Goal: Task Accomplishment & Management: Complete application form

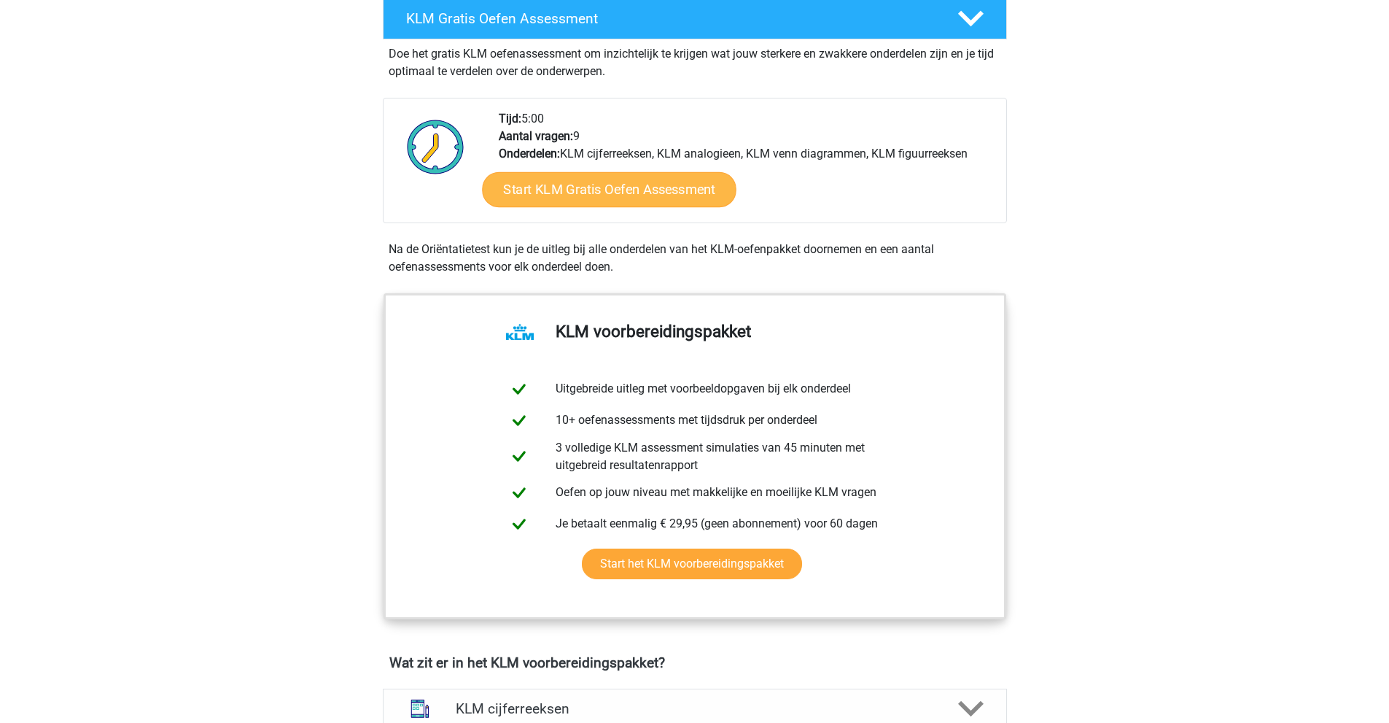
scroll to position [438, 0]
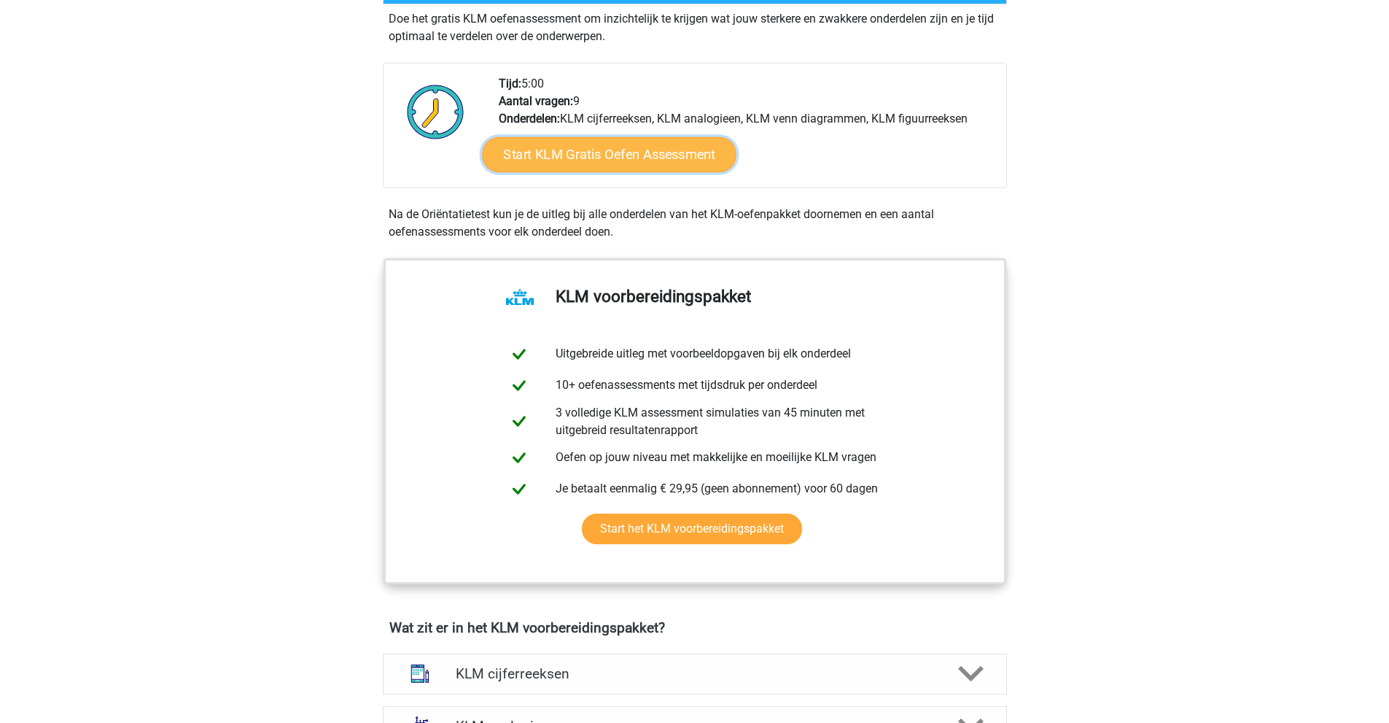
click at [636, 156] on link "Start KLM Gratis Oefen Assessment" at bounding box center [609, 153] width 254 height 35
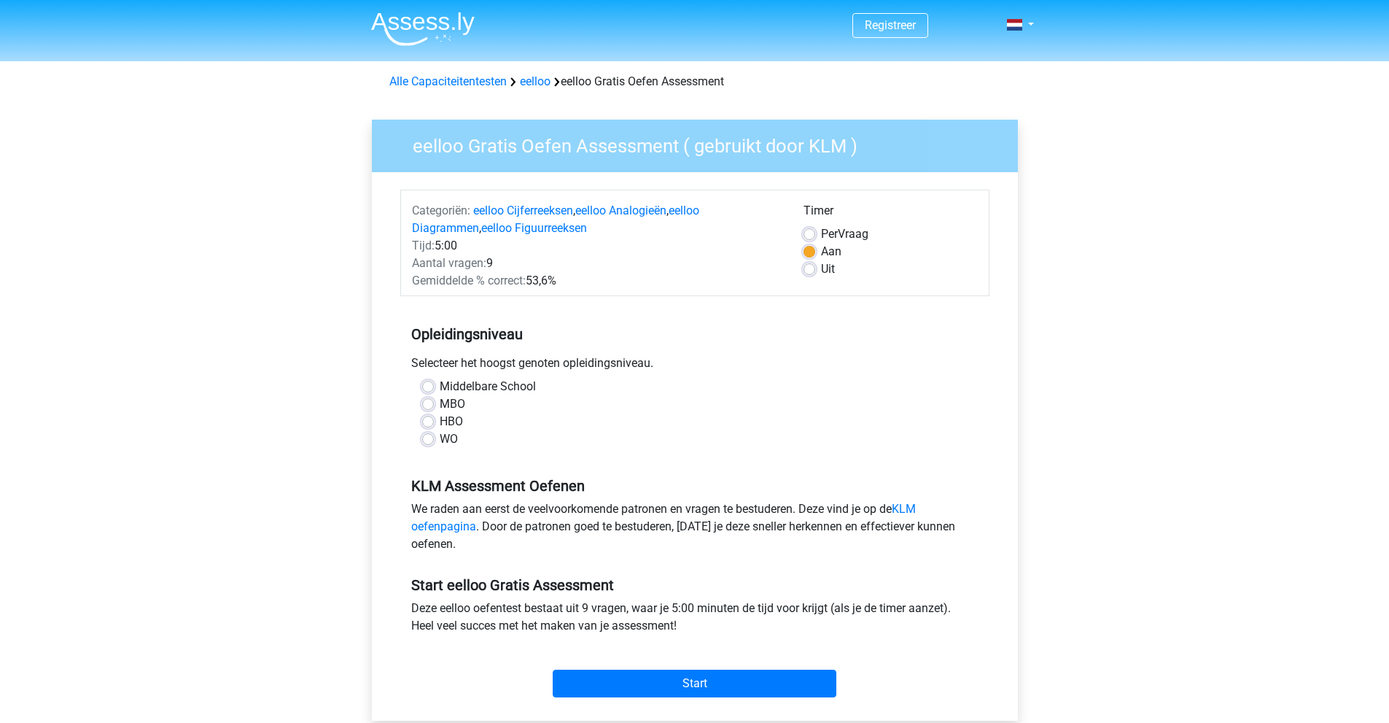
click at [440, 419] on label "HBO" at bounding box center [451, 422] width 23 height 18
click at [429, 419] on input "HBO" at bounding box center [428, 420] width 12 height 15
radio input "true"
click at [440, 381] on label "Middelbare School" at bounding box center [488, 387] width 96 height 18
click at [430, 381] on input "Middelbare School" at bounding box center [428, 385] width 12 height 15
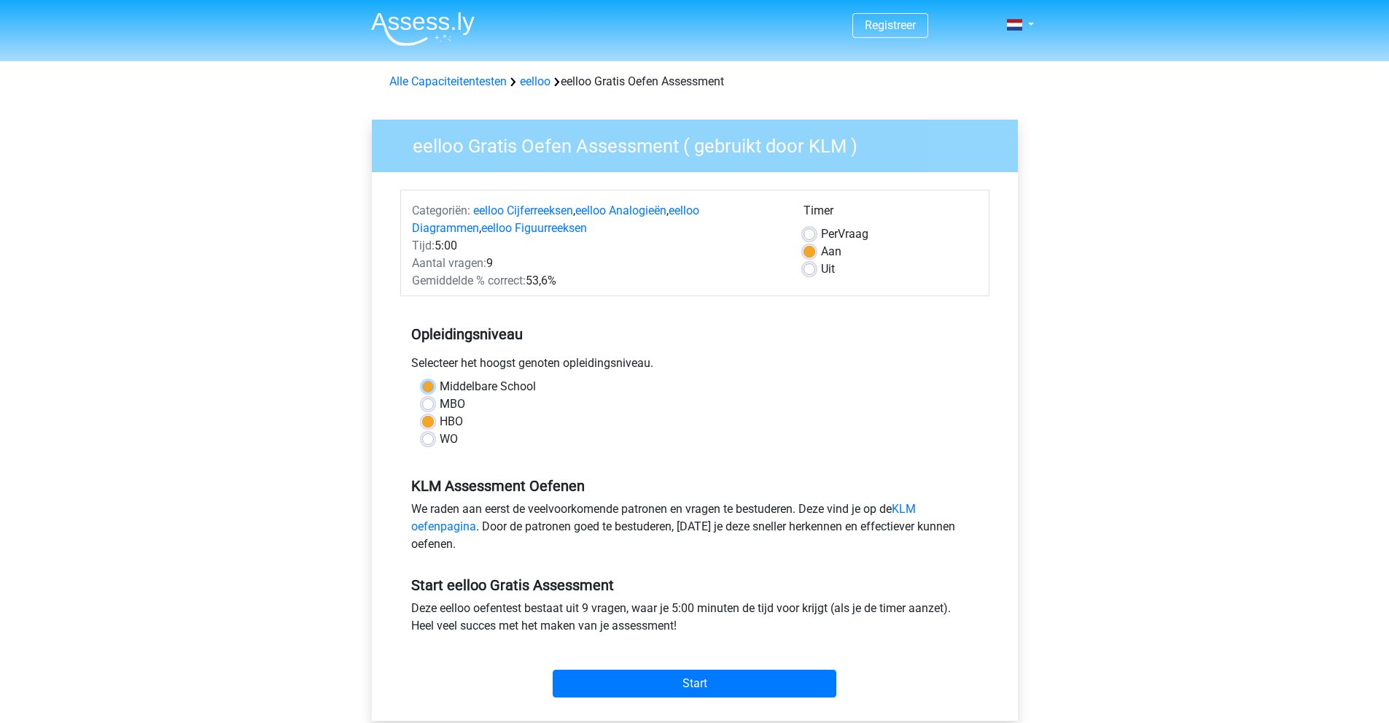
radio input "true"
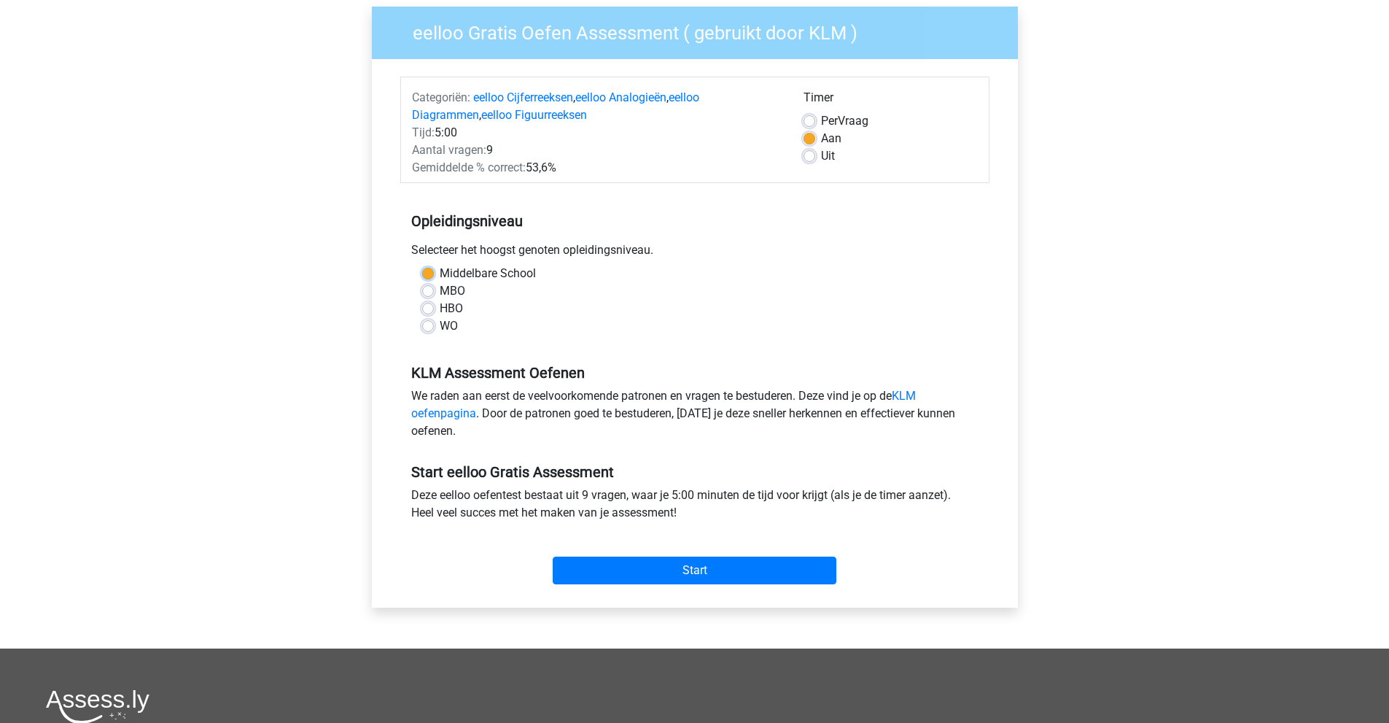
scroll to position [146, 0]
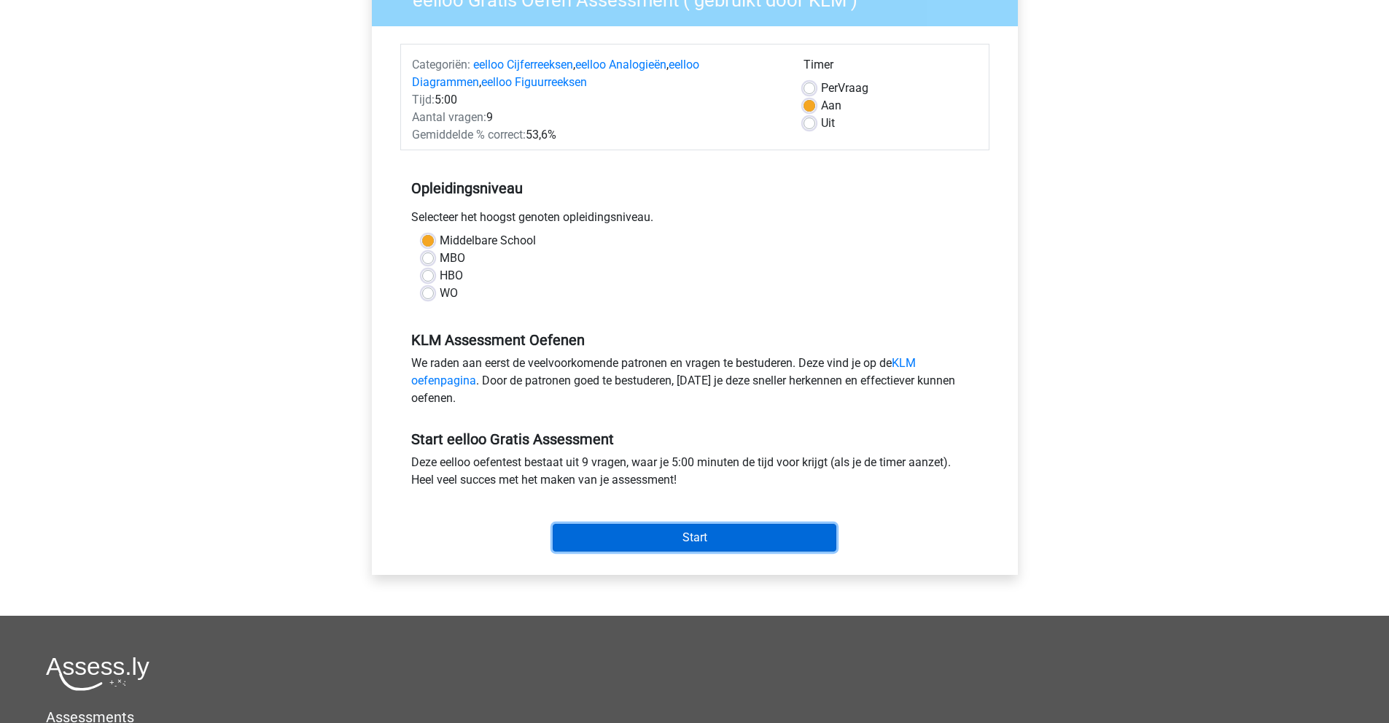
click at [644, 542] on input "Start" at bounding box center [695, 538] width 284 height 28
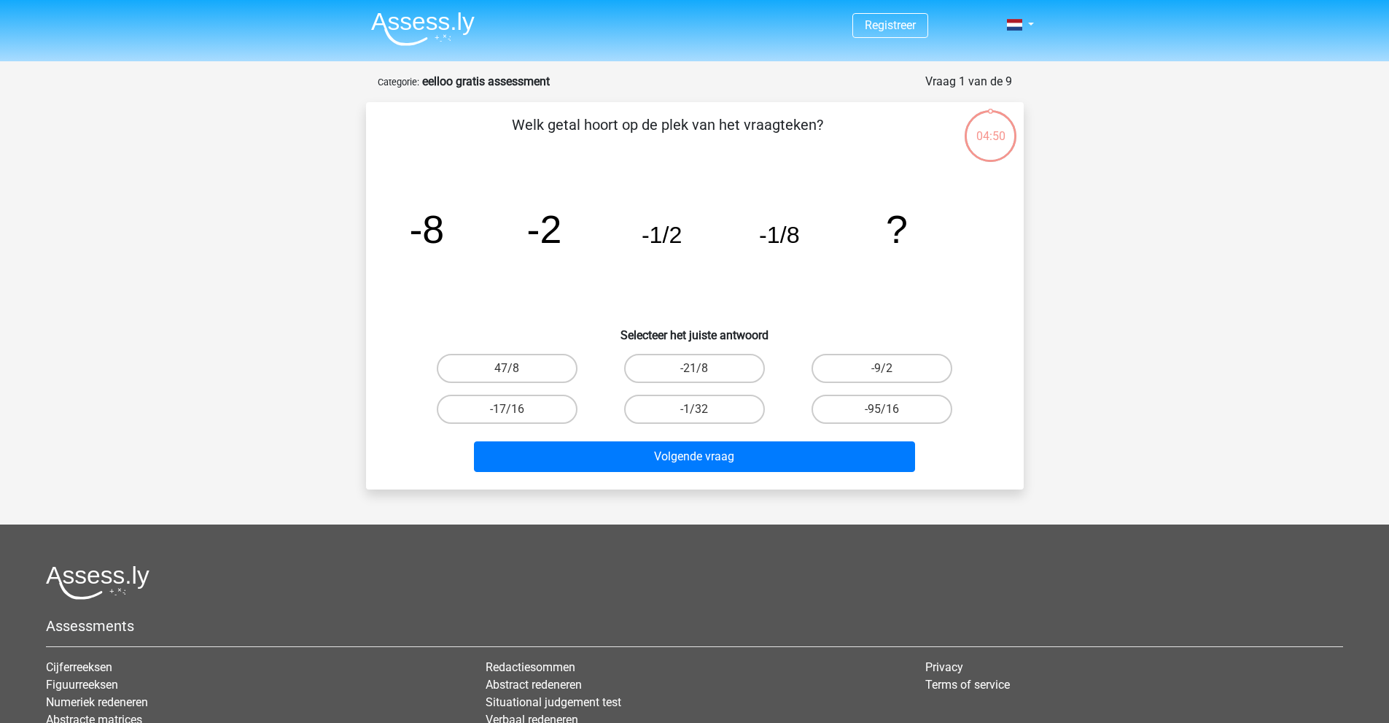
drag, startPoint x: 726, startPoint y: 412, endPoint x: 746, endPoint y: 426, distance: 24.7
click at [726, 411] on label "-1/32" at bounding box center [694, 409] width 141 height 29
click at [704, 411] on input "-1/32" at bounding box center [698, 413] width 9 height 9
radio input "true"
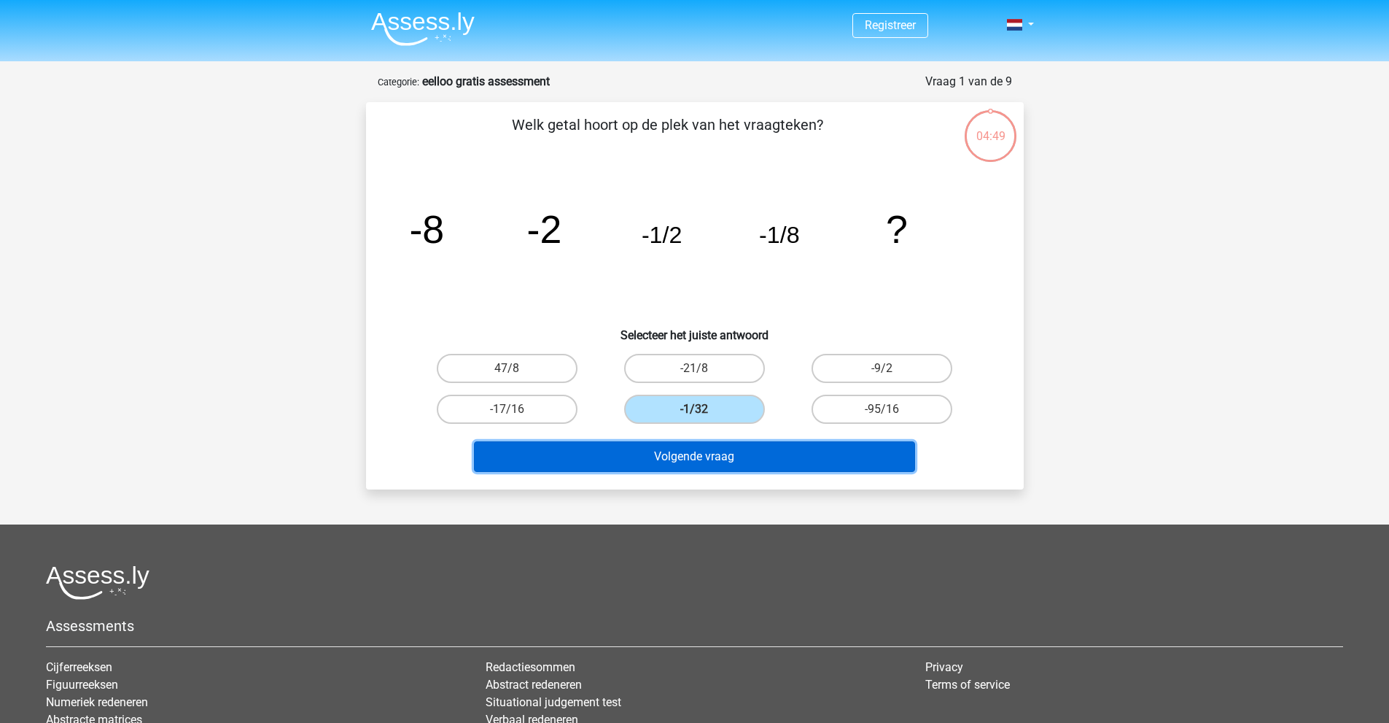
click at [764, 465] on button "Volgende vraag" at bounding box center [694, 456] width 441 height 31
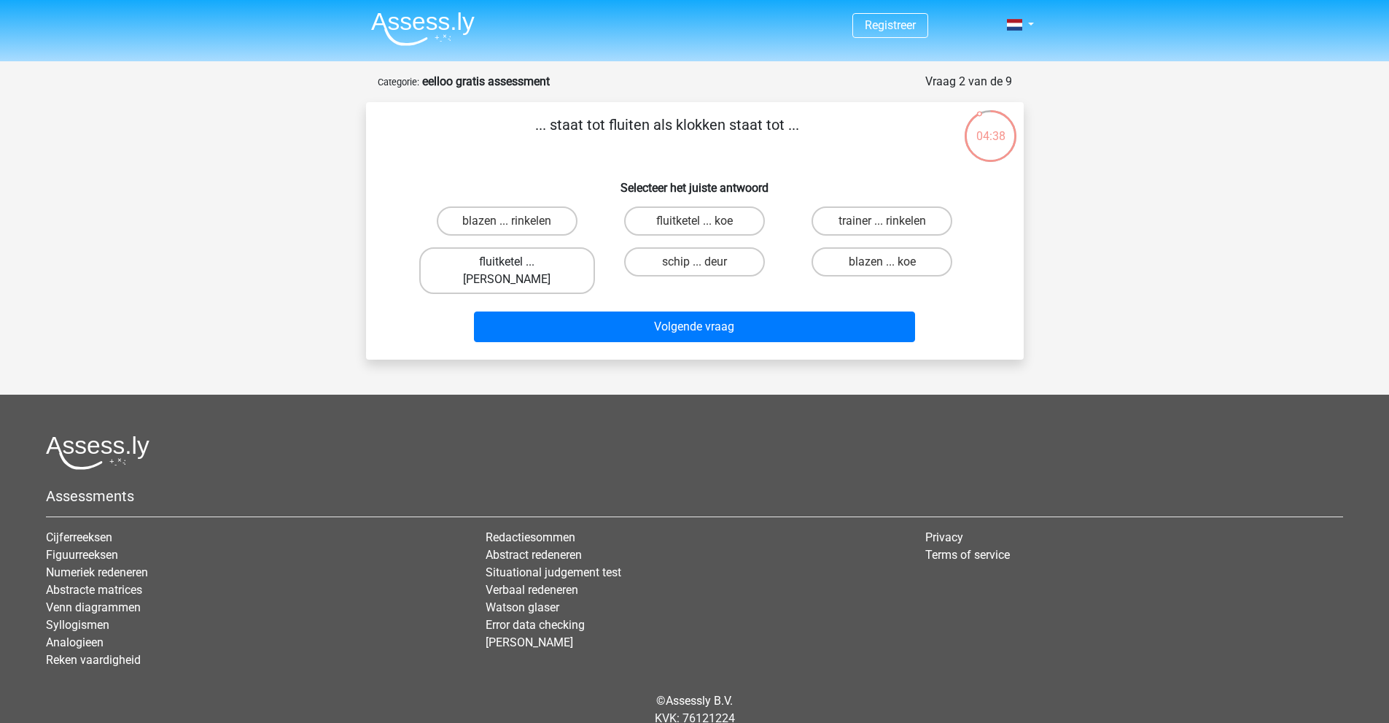
click at [516, 257] on label "fluitketel ... luiden" at bounding box center [507, 270] width 176 height 47
click at [516, 262] on input "fluitketel ... luiden" at bounding box center [511, 266] width 9 height 9
radio input "true"
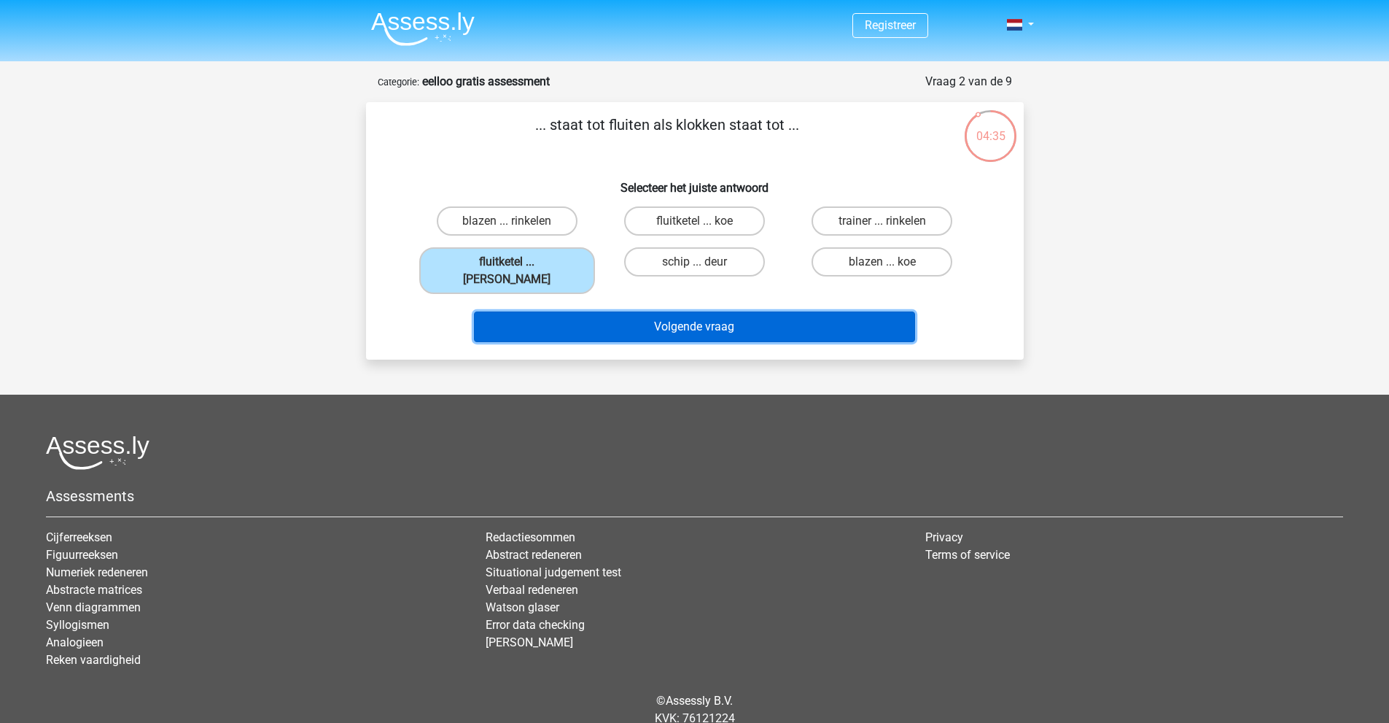
click at [672, 312] on button "Volgende vraag" at bounding box center [694, 326] width 441 height 31
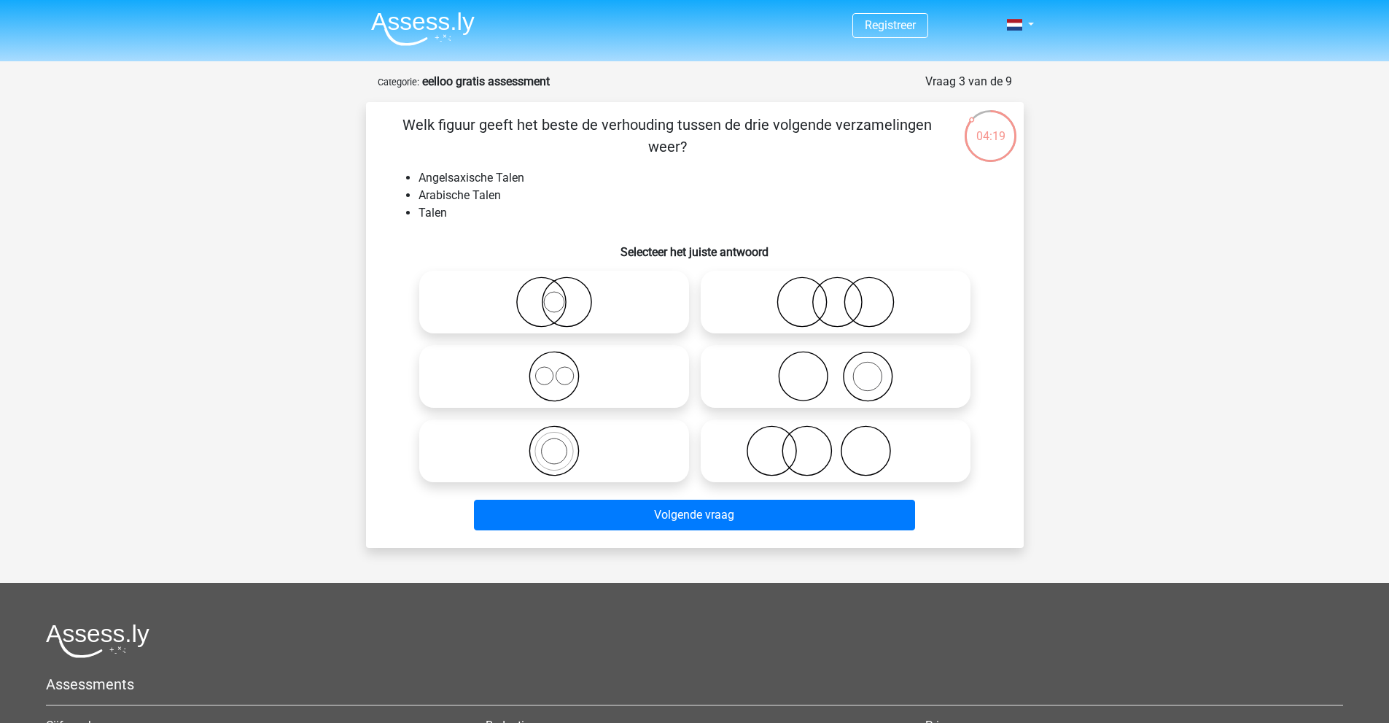
click at [547, 373] on icon at bounding box center [554, 376] width 258 height 51
click at [554, 369] on input "radio" at bounding box center [558, 364] width 9 height 9
radio input "true"
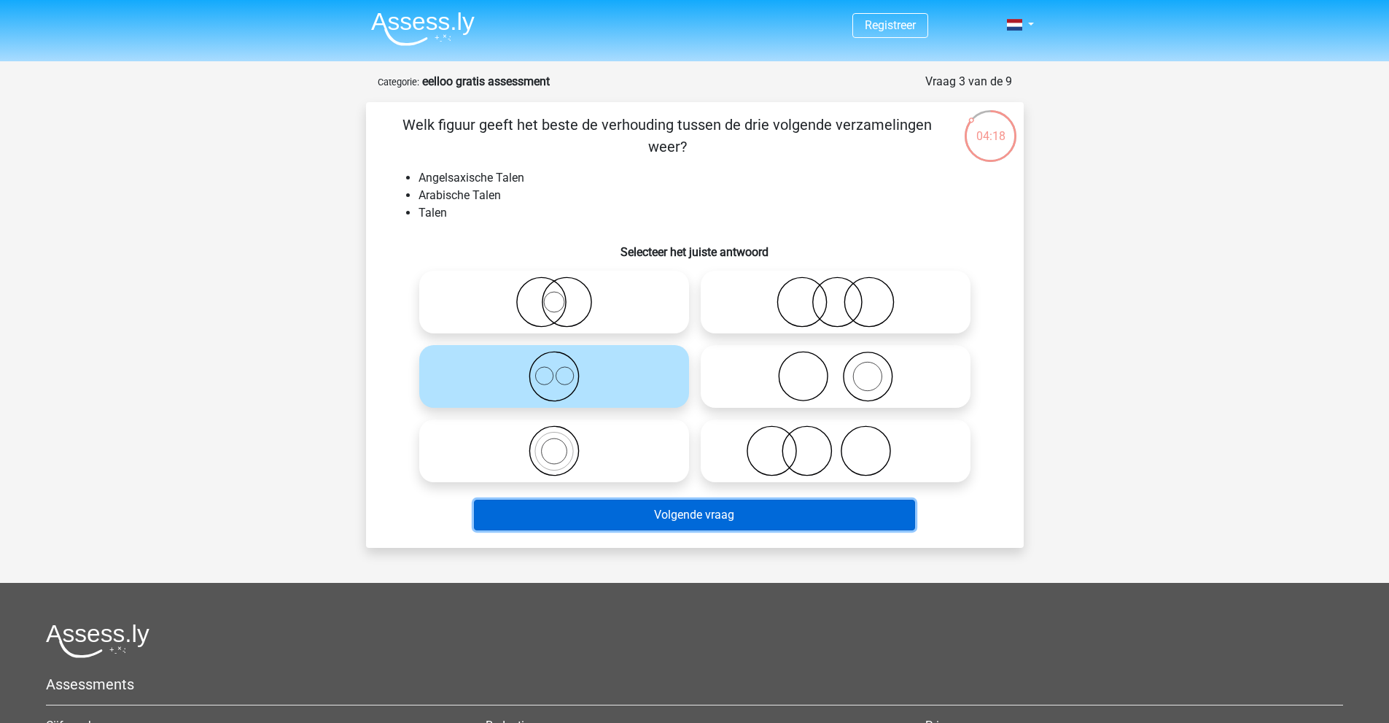
click at [749, 523] on button "Volgende vraag" at bounding box center [694, 515] width 441 height 31
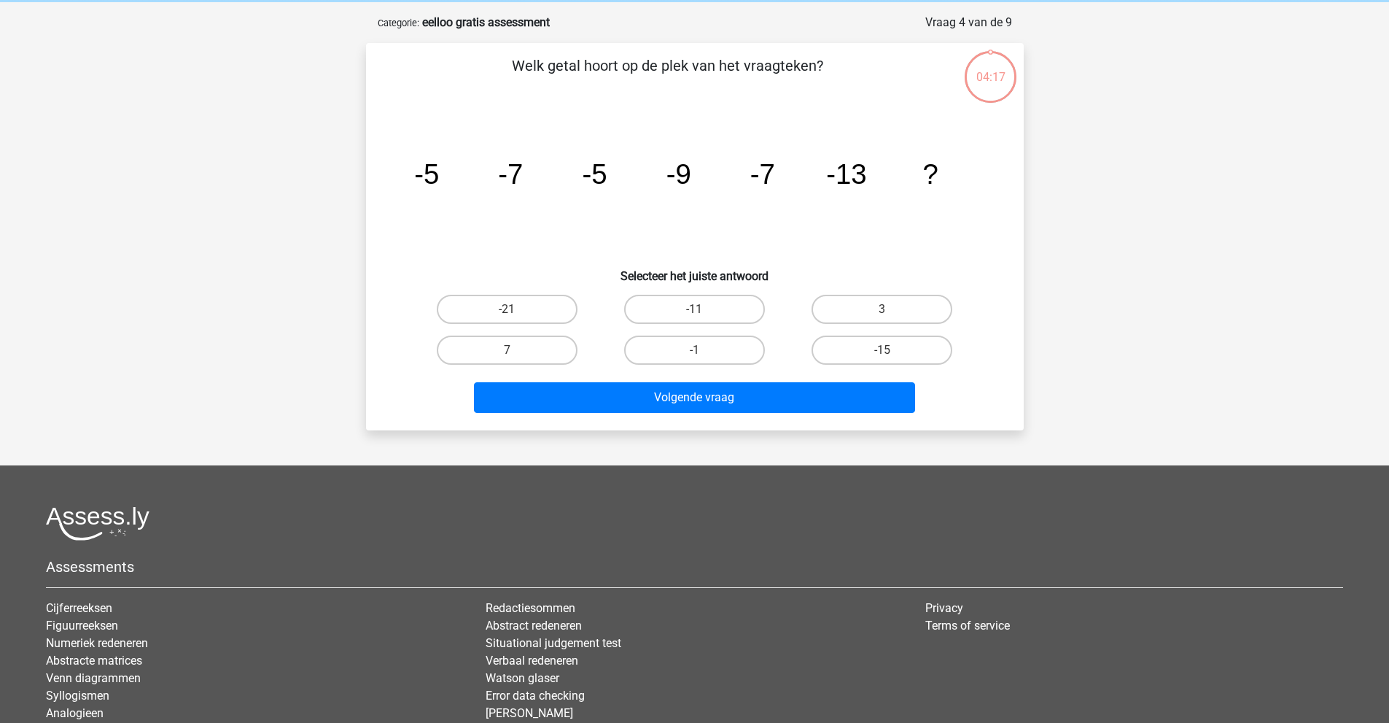
scroll to position [73, 0]
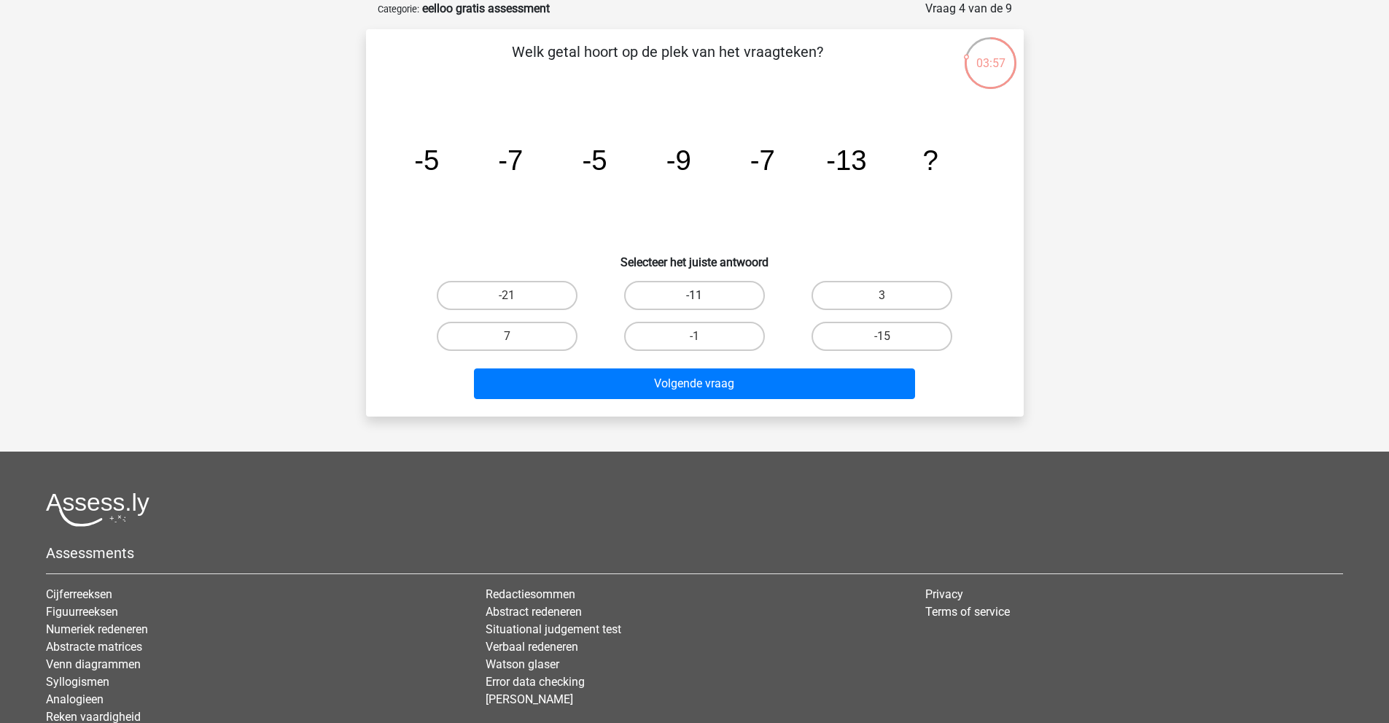
click at [721, 294] on label "-11" at bounding box center [694, 295] width 141 height 29
click at [704, 295] on input "-11" at bounding box center [698, 299] width 9 height 9
radio input "true"
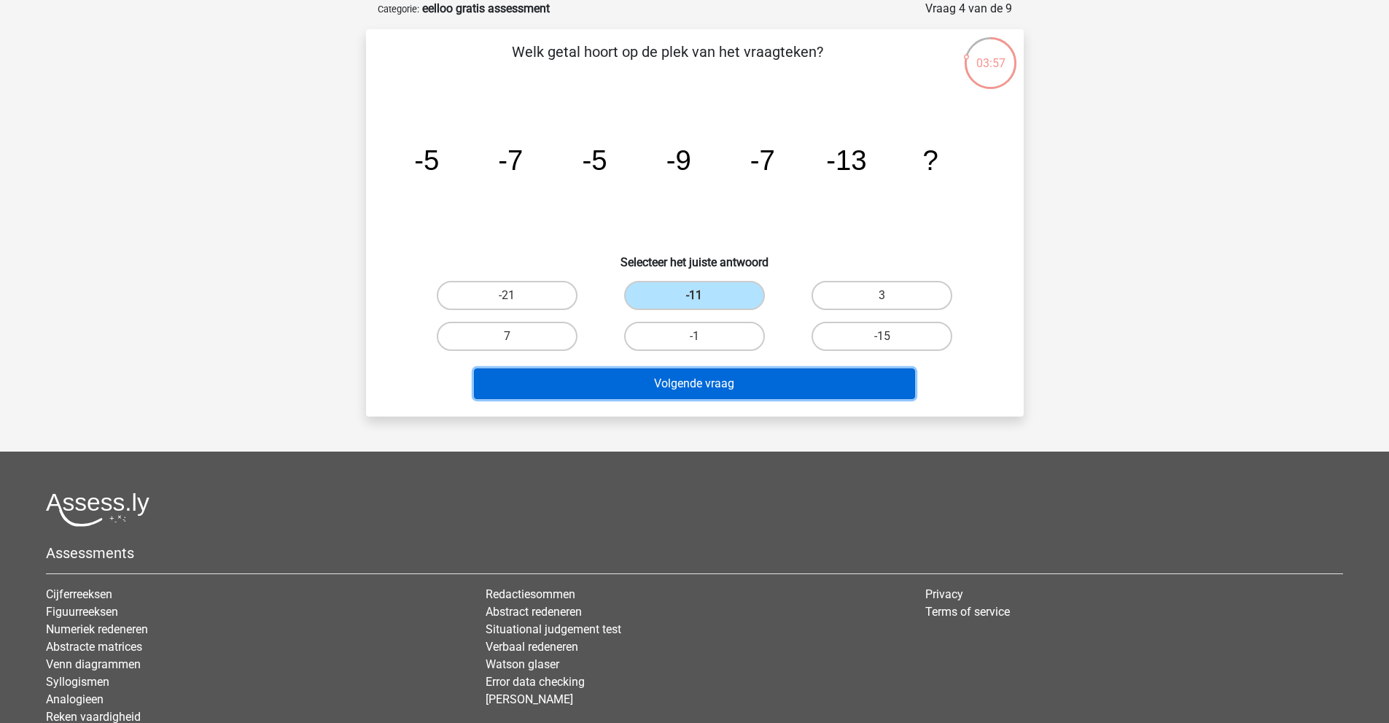
click at [736, 370] on button "Volgende vraag" at bounding box center [694, 383] width 441 height 31
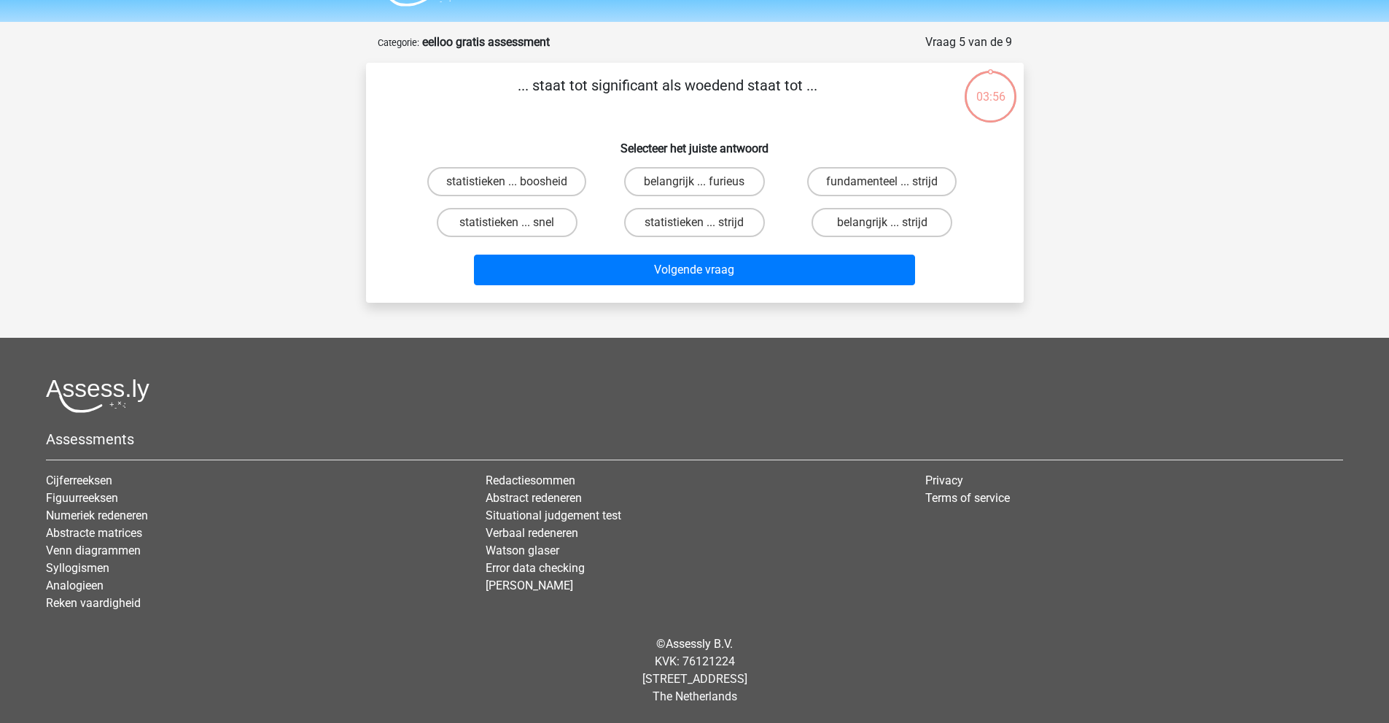
scroll to position [39, 0]
click at [667, 185] on label "belangrijk ... furieus" at bounding box center [694, 181] width 141 height 29
click at [694, 185] on input "belangrijk ... furieus" at bounding box center [698, 186] width 9 height 9
radio input "true"
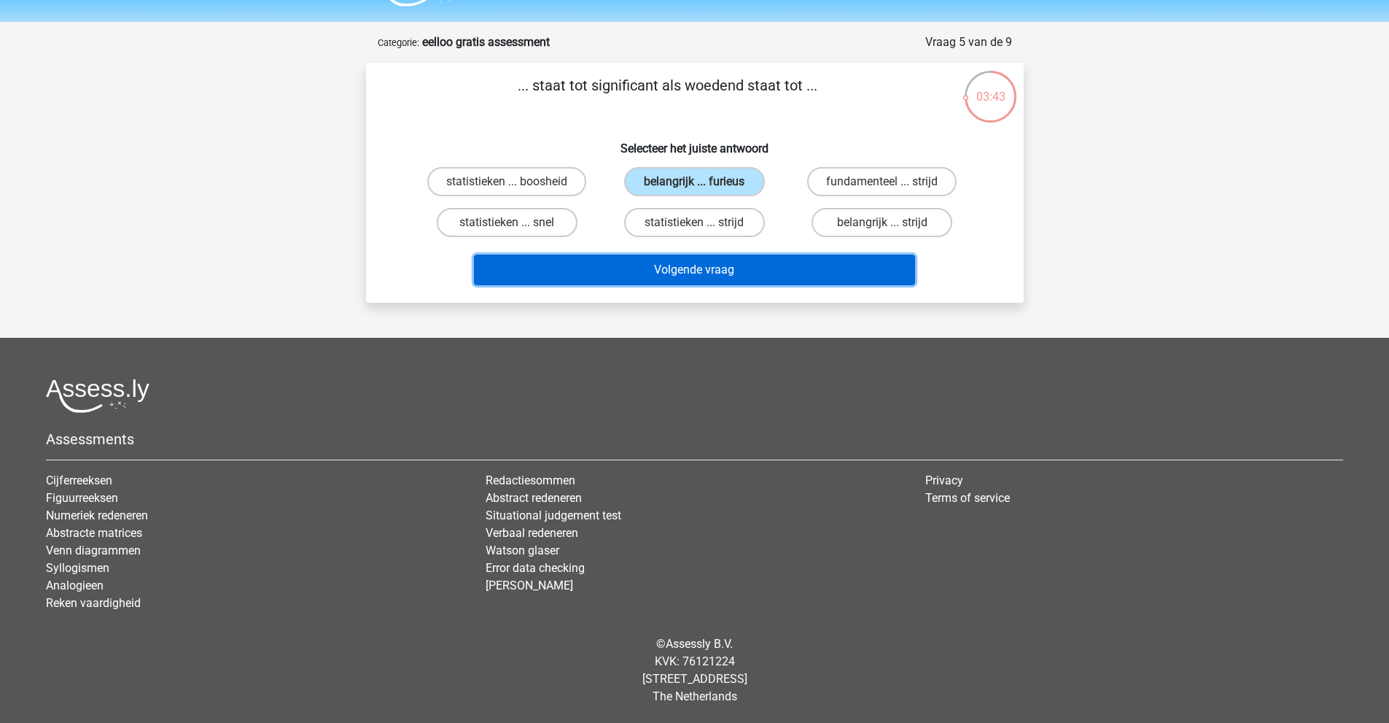
click at [770, 268] on button "Volgende vraag" at bounding box center [694, 270] width 441 height 31
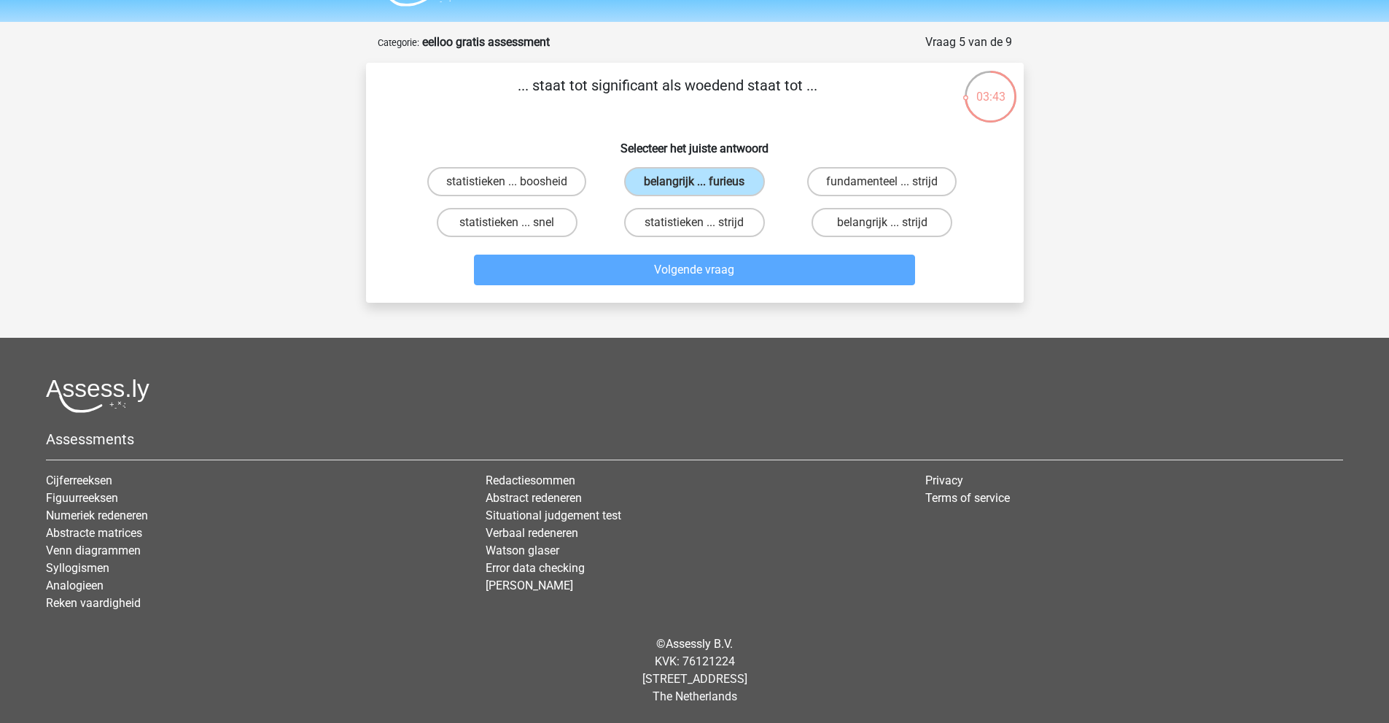
scroll to position [73, 0]
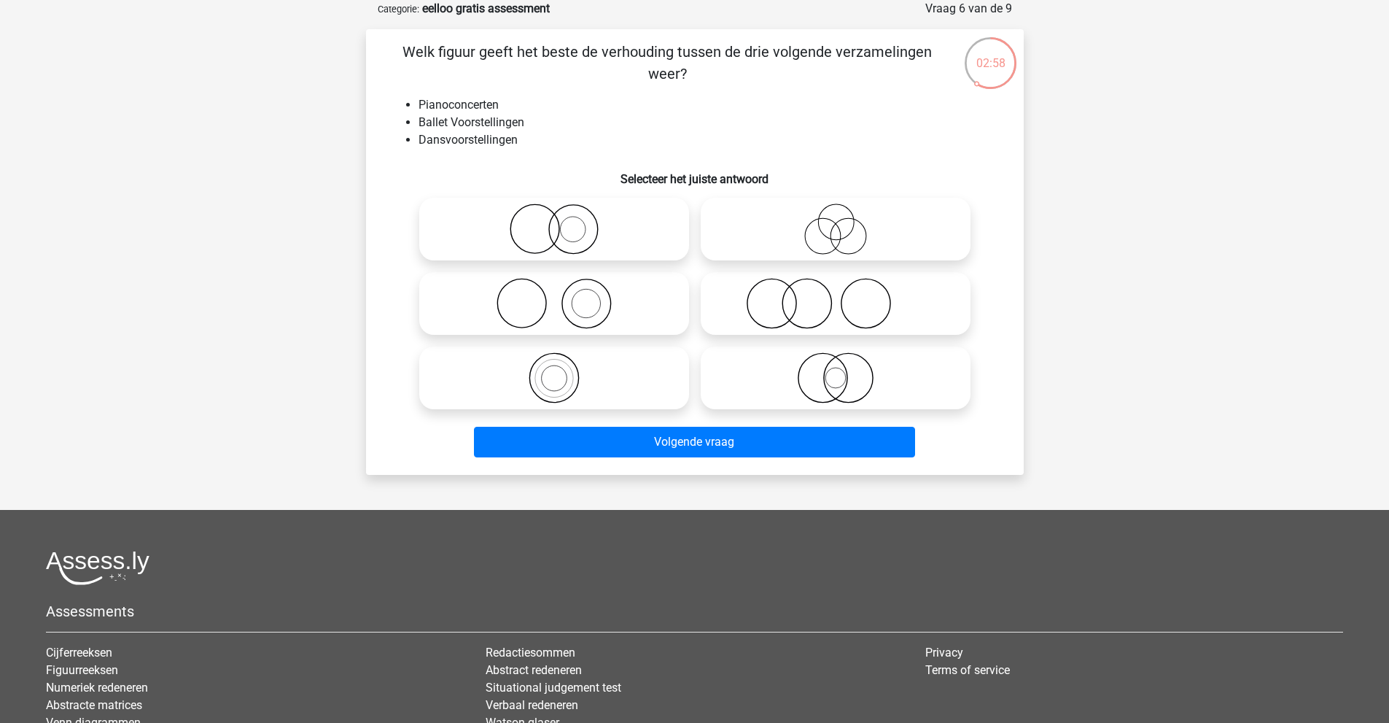
click at [551, 299] on icon at bounding box center [554, 303] width 258 height 51
click at [554, 296] on input "radio" at bounding box center [558, 291] width 9 height 9
radio input "true"
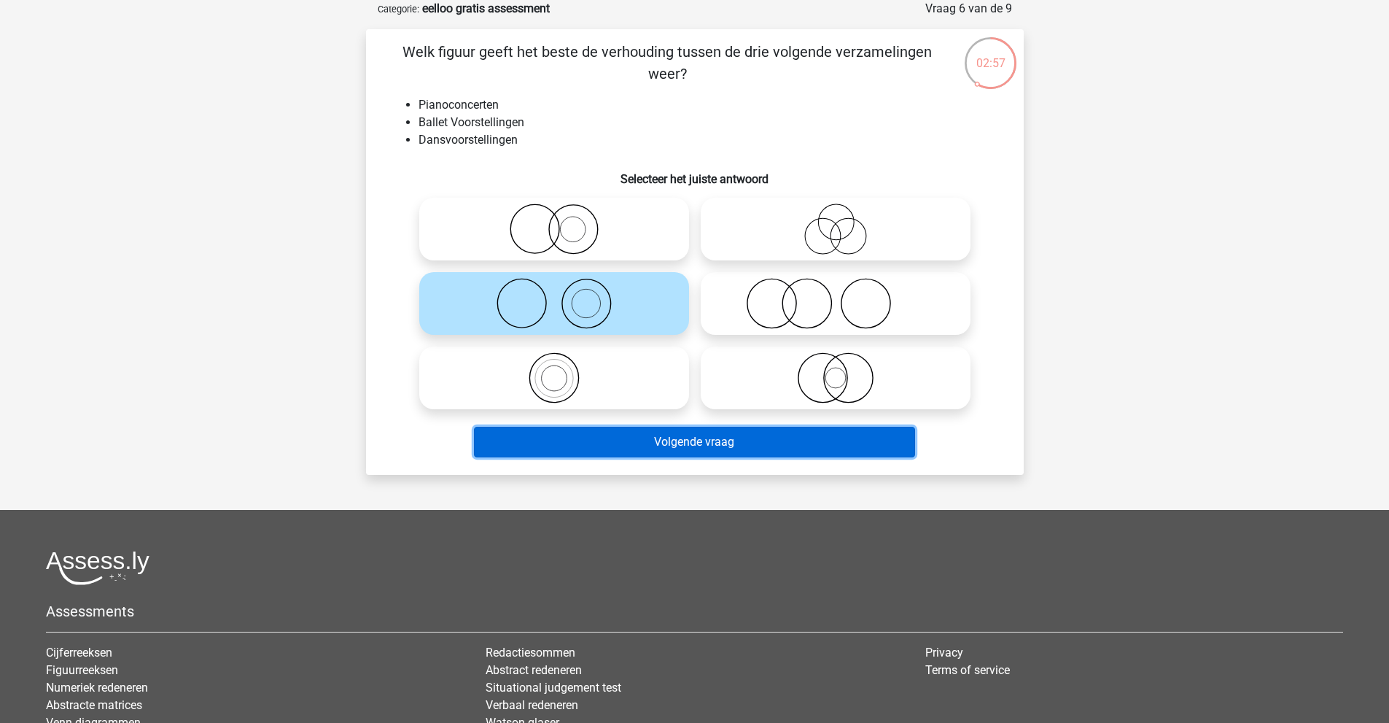
click at [770, 437] on button "Volgende vraag" at bounding box center [694, 442] width 441 height 31
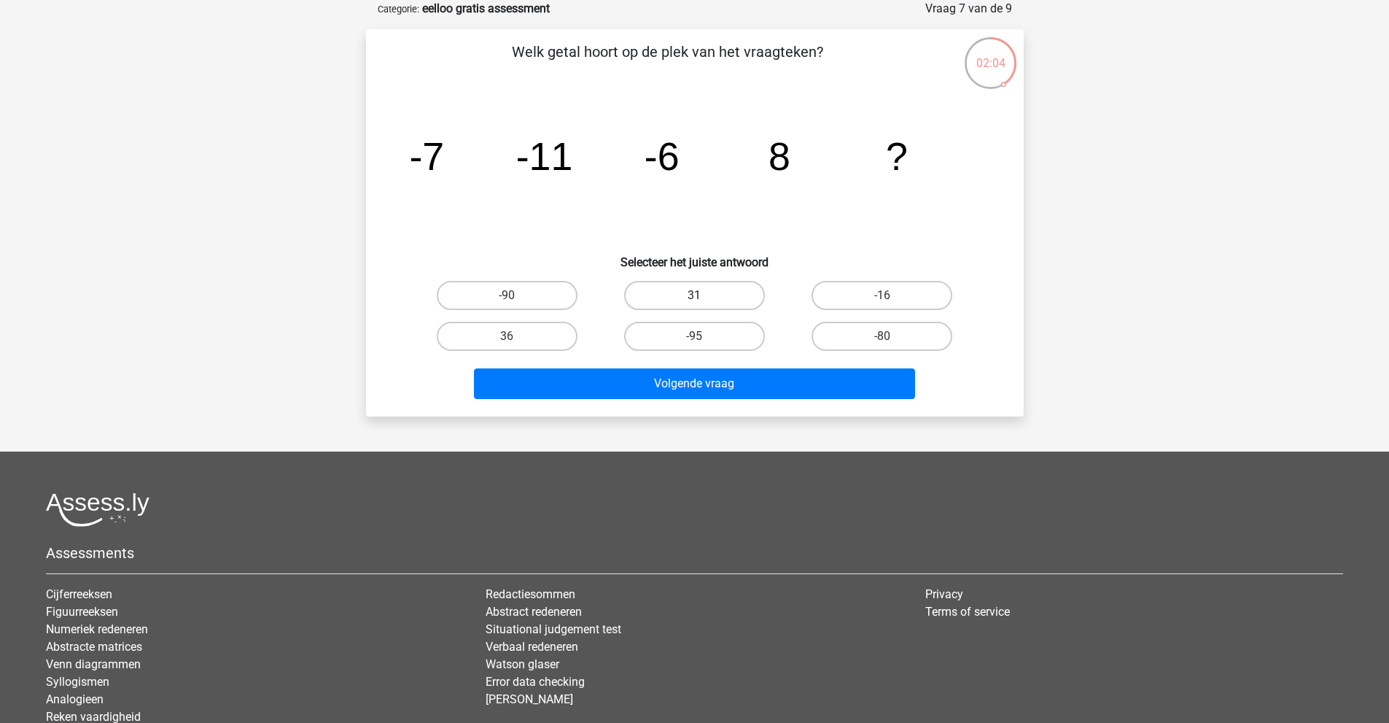
click at [696, 292] on label "31" at bounding box center [694, 295] width 141 height 29
click at [696, 295] on input "31" at bounding box center [698, 299] width 9 height 9
radio input "true"
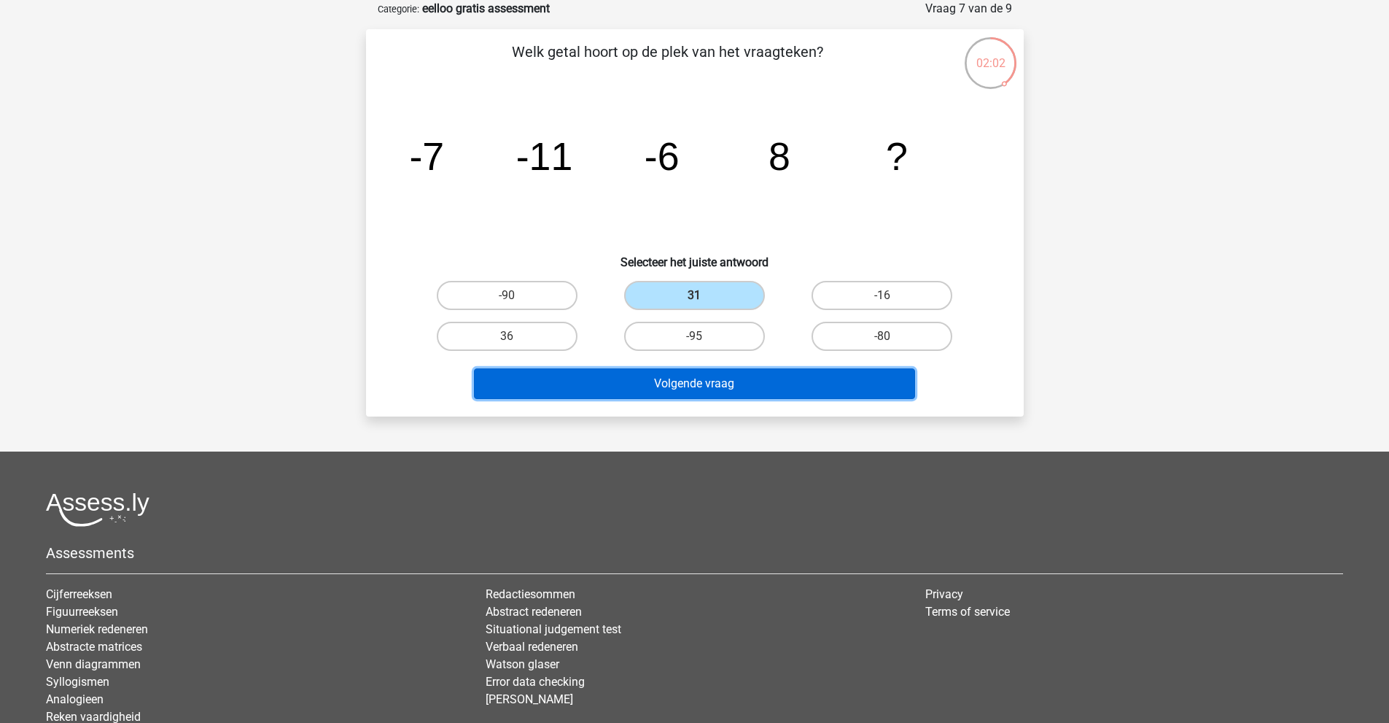
click at [761, 390] on button "Volgende vraag" at bounding box center [694, 383] width 441 height 31
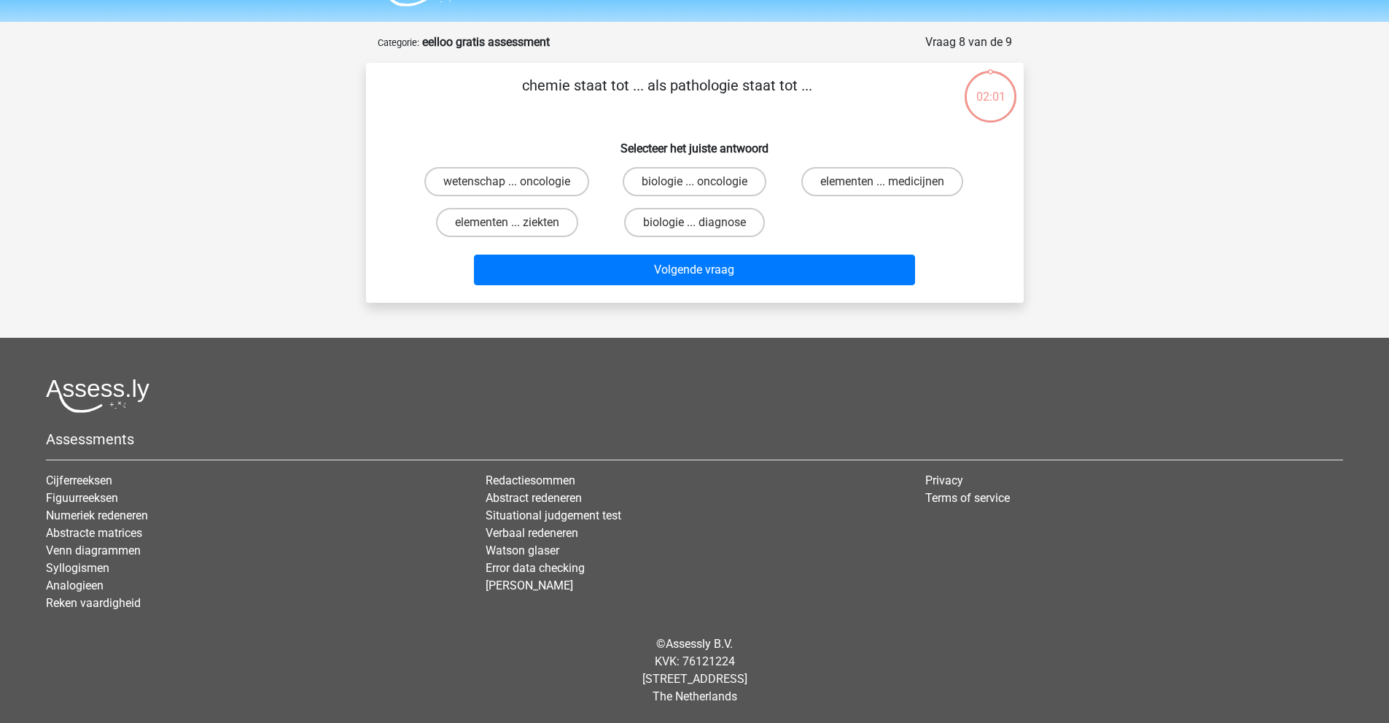
scroll to position [39, 0]
click at [705, 176] on label "biologie ... oncologie" at bounding box center [695, 181] width 144 height 29
click at [704, 182] on input "biologie ... oncologie" at bounding box center [698, 186] width 9 height 9
radio input "true"
click at [552, 218] on label "elementen ... ziekten" at bounding box center [507, 222] width 142 height 29
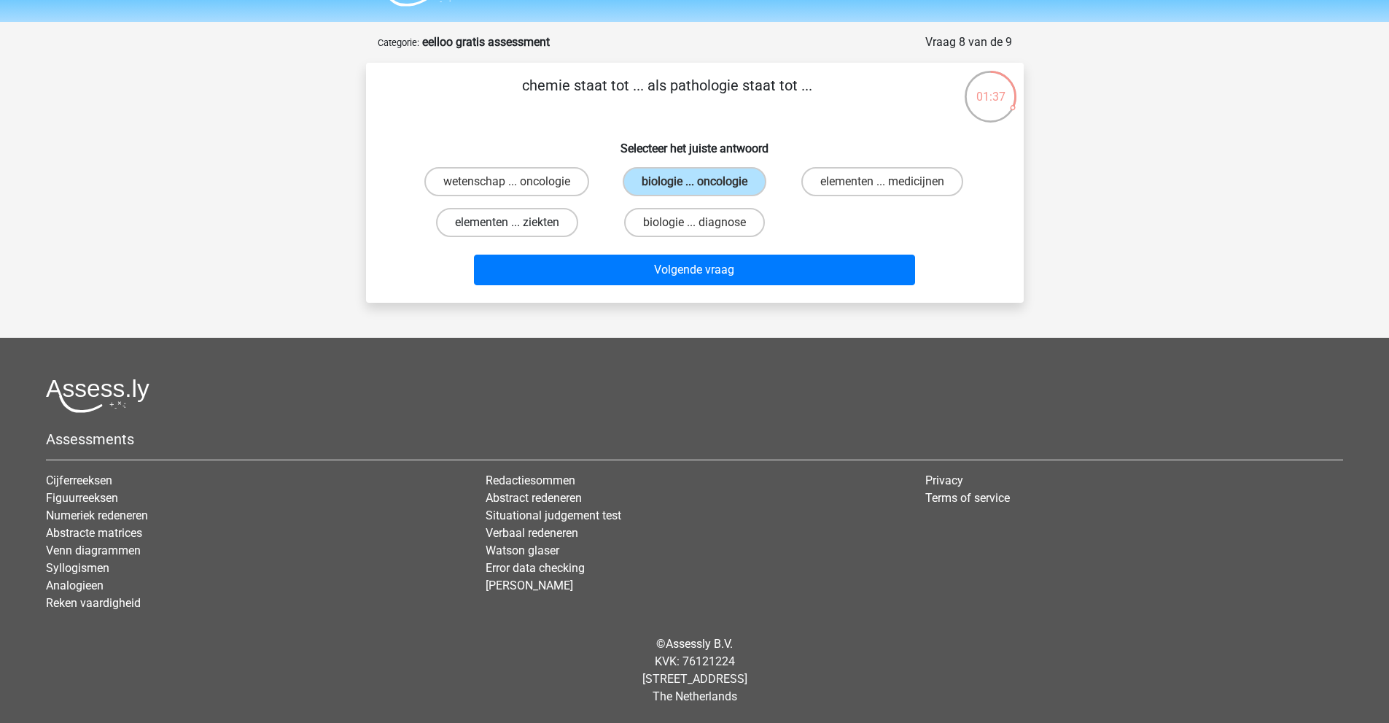
click at [516, 222] on input "elementen ... ziekten" at bounding box center [511, 226] width 9 height 9
radio input "true"
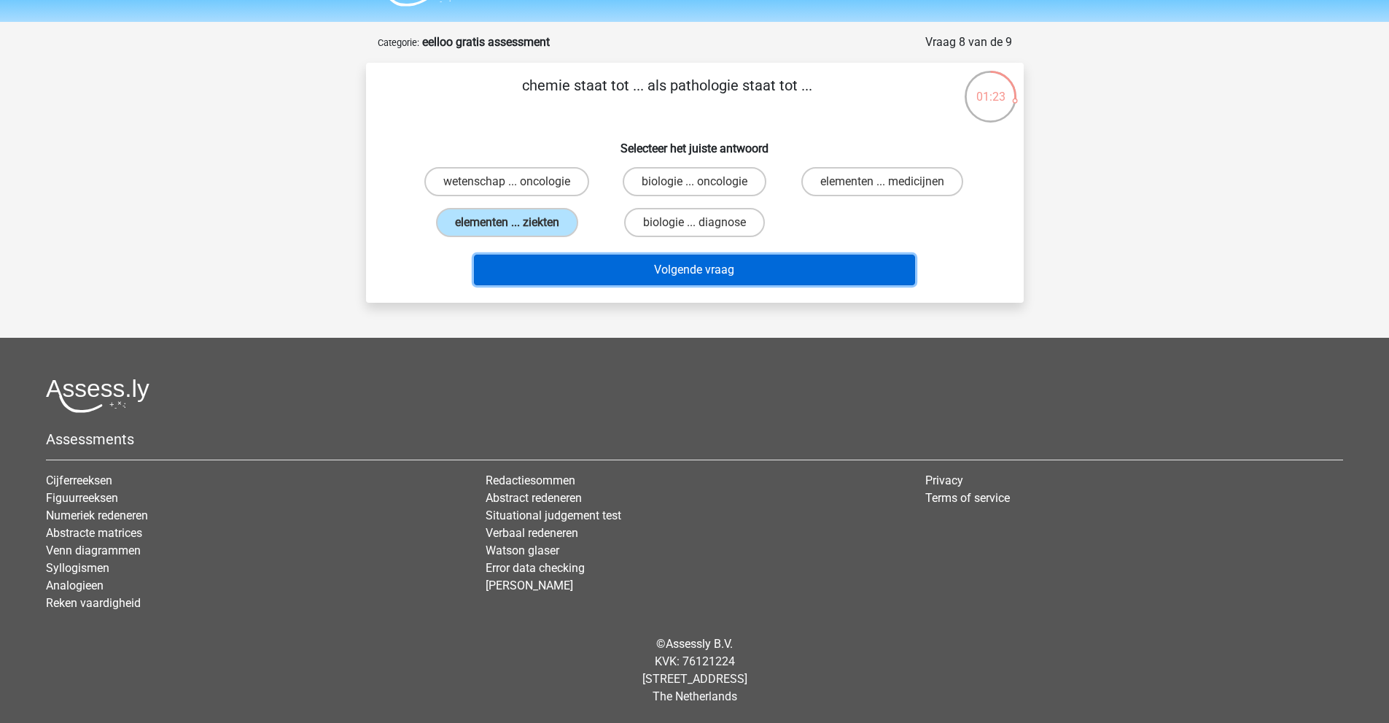
click at [732, 277] on button "Volgende vraag" at bounding box center [694, 270] width 441 height 31
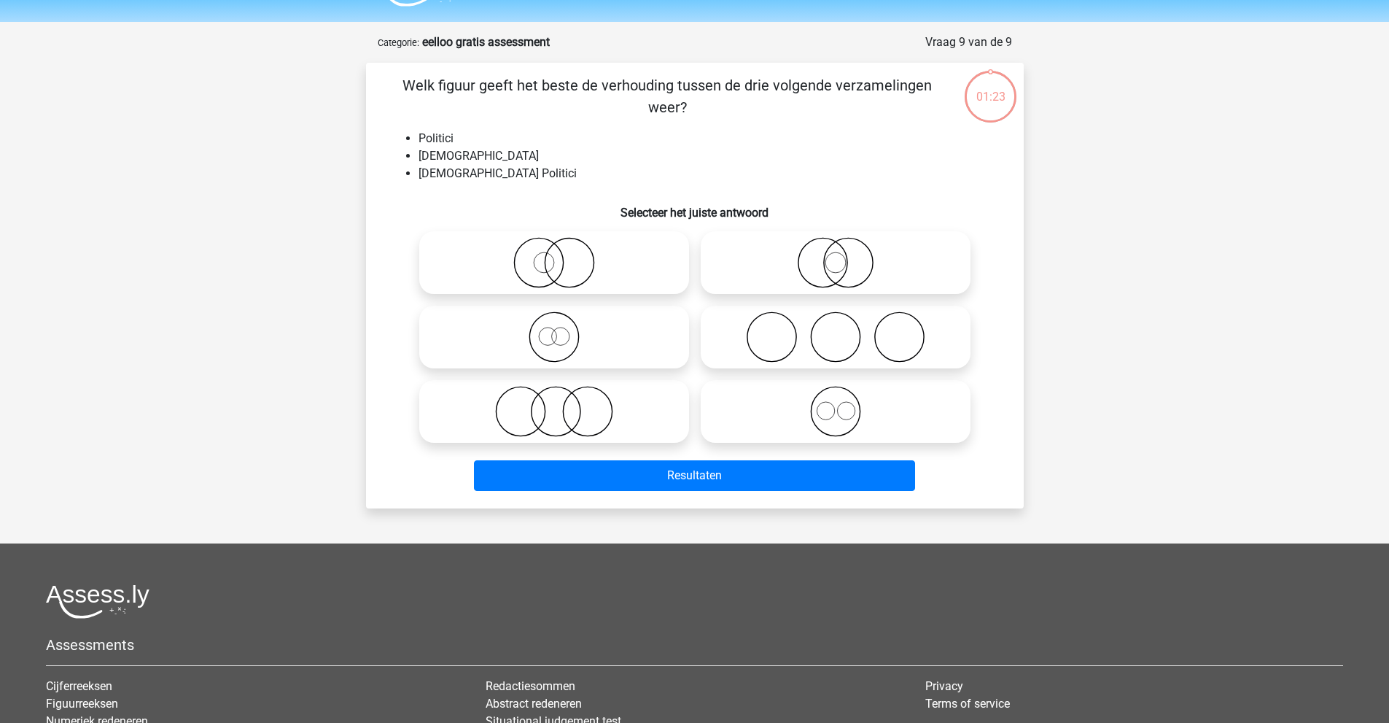
scroll to position [73, 0]
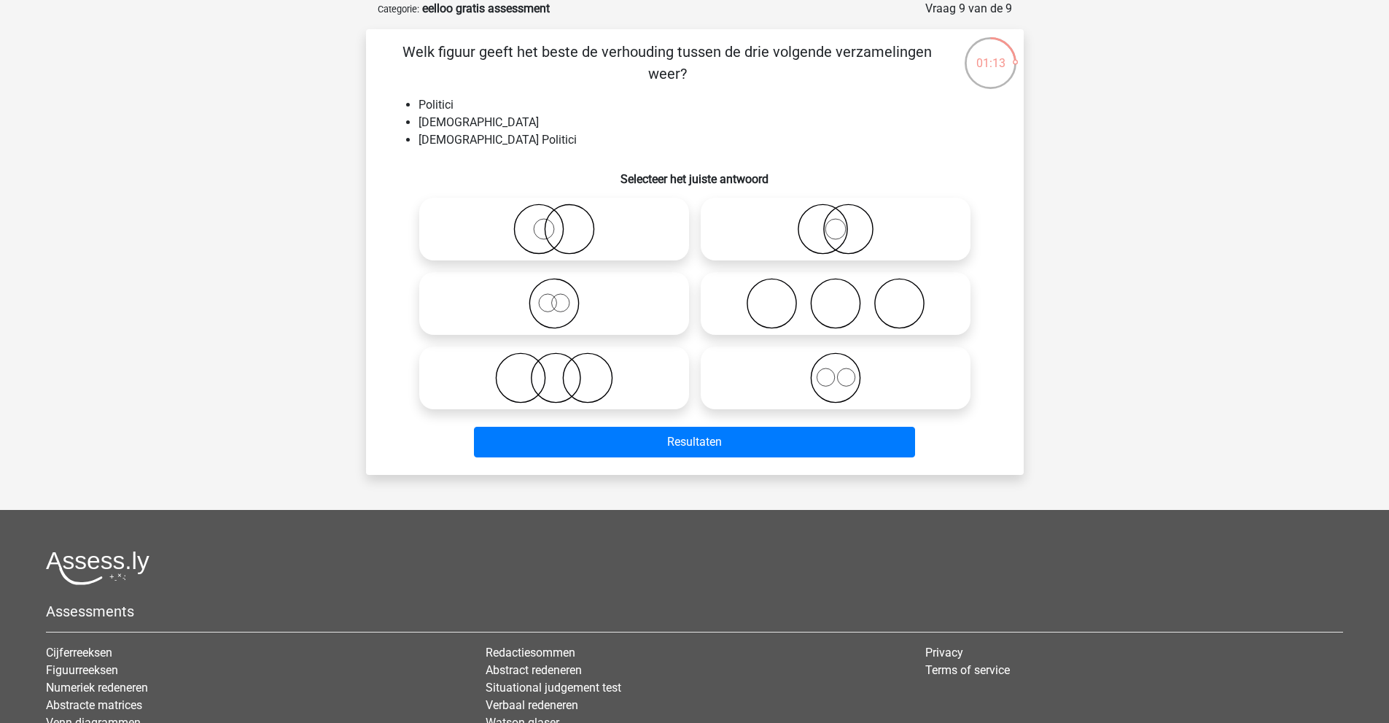
click at [864, 237] on icon at bounding box center [836, 228] width 258 height 51
click at [845, 222] on input "radio" at bounding box center [840, 216] width 9 height 9
radio input "true"
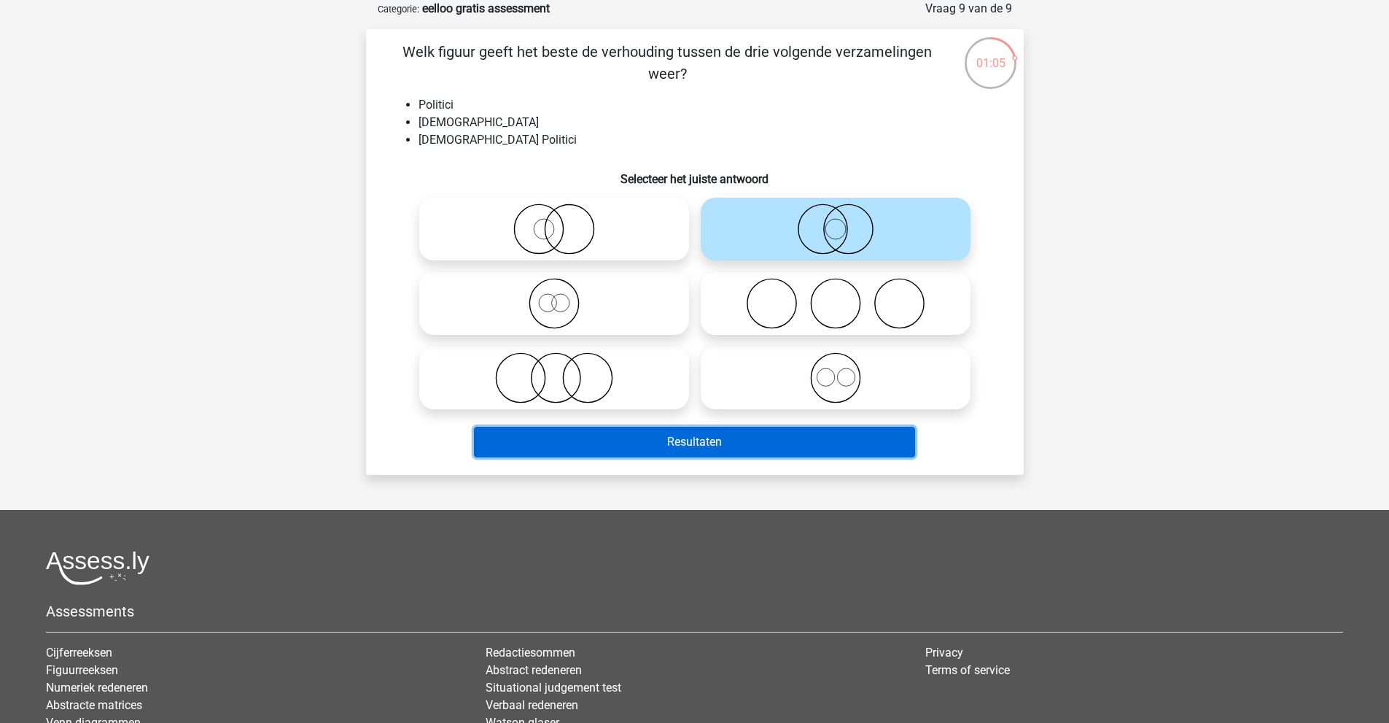
click at [745, 437] on button "Resultaten" at bounding box center [694, 442] width 441 height 31
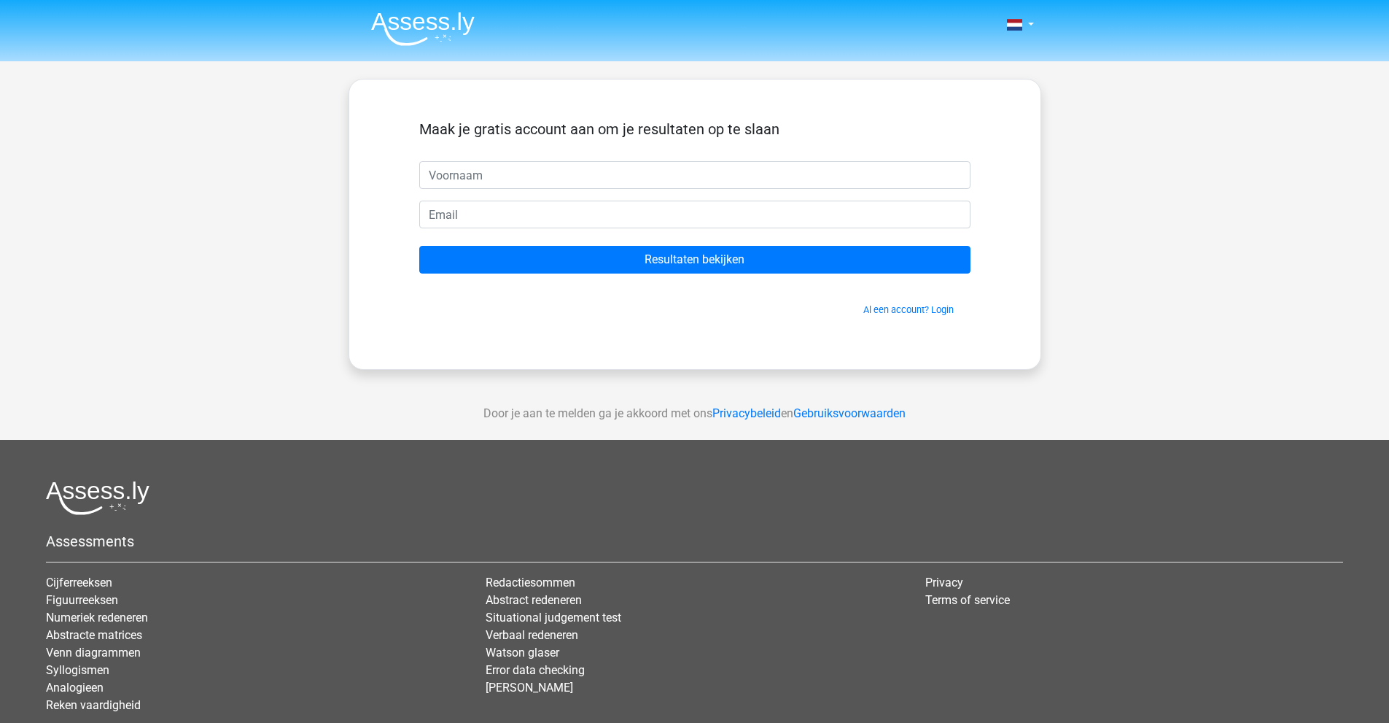
click at [553, 158] on div "Maak je gratis account aan om je resultaten op te slaan" at bounding box center [694, 140] width 551 height 41
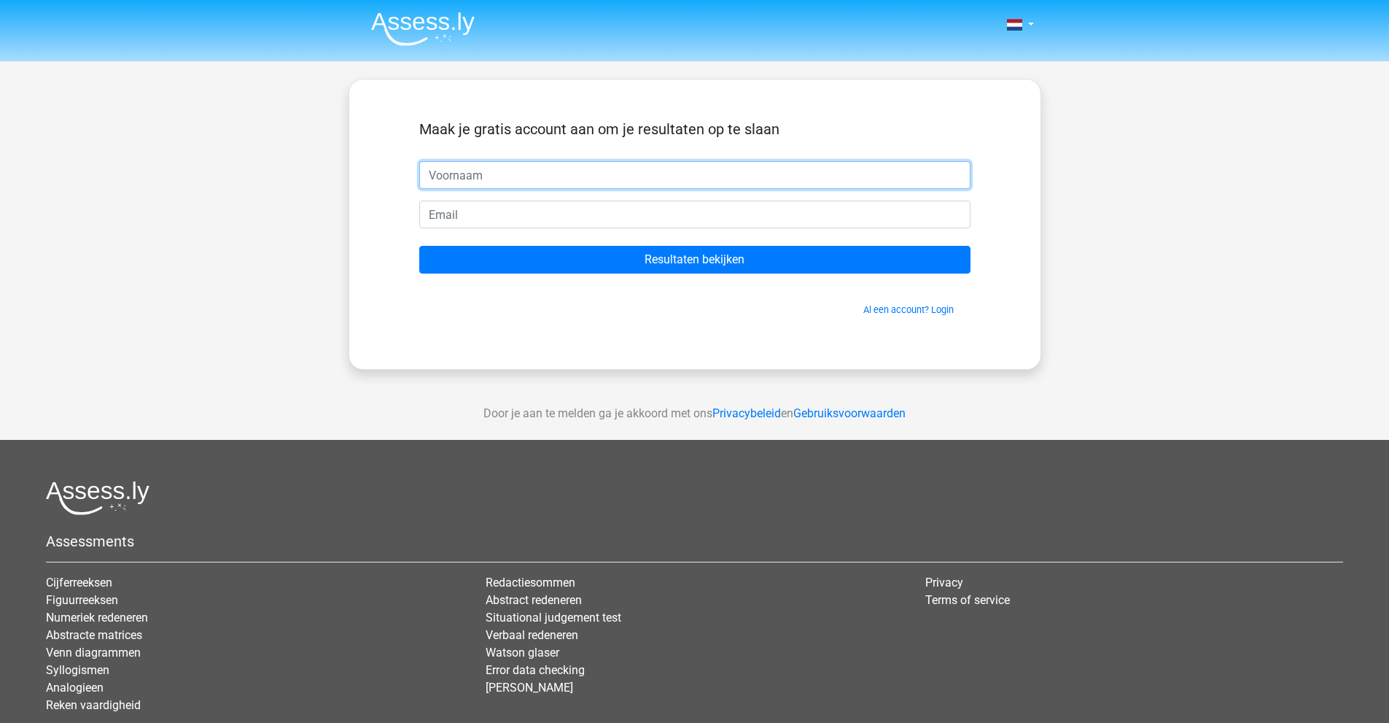
click at [479, 169] on input "text" at bounding box center [694, 175] width 551 height 28
type input "Joris"
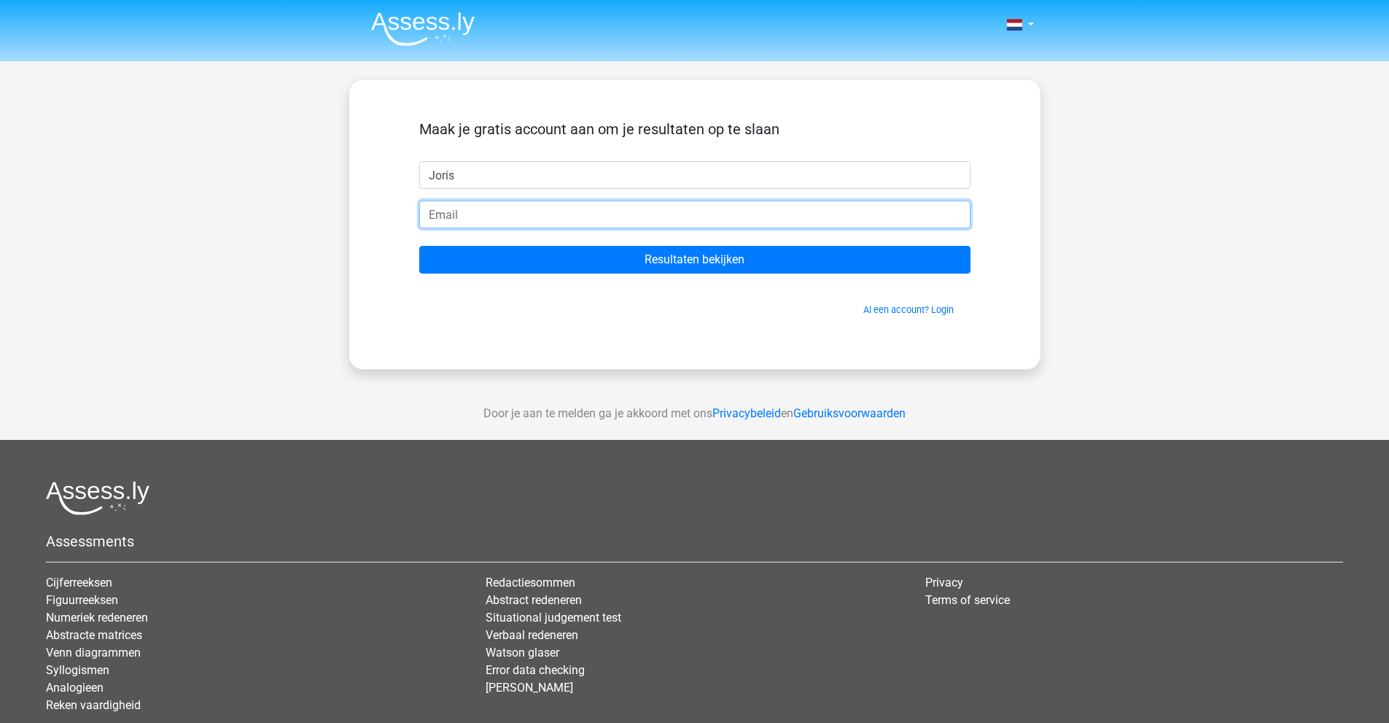
click at [493, 220] on input "email" at bounding box center [694, 215] width 551 height 28
type input "[EMAIL_ADDRESS][DOMAIN_NAME]"
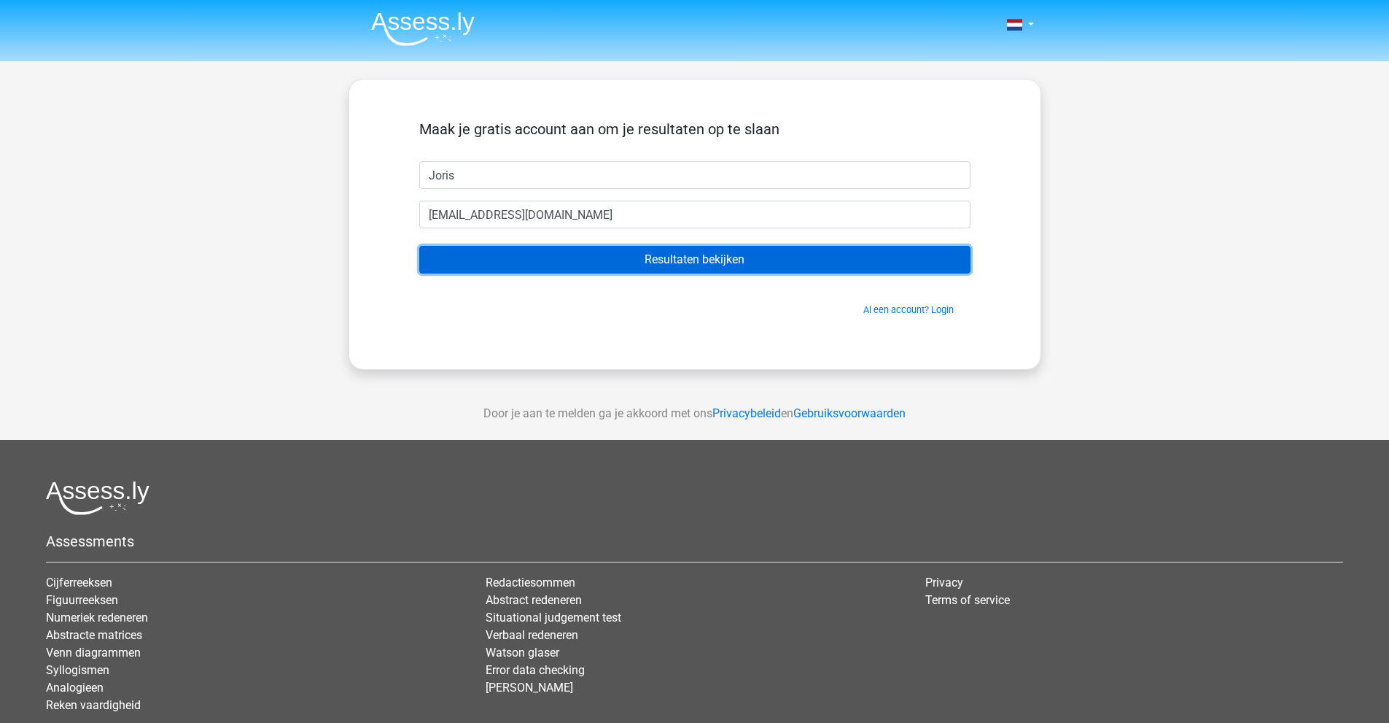
click at [594, 265] on input "Resultaten bekijken" at bounding box center [694, 260] width 551 height 28
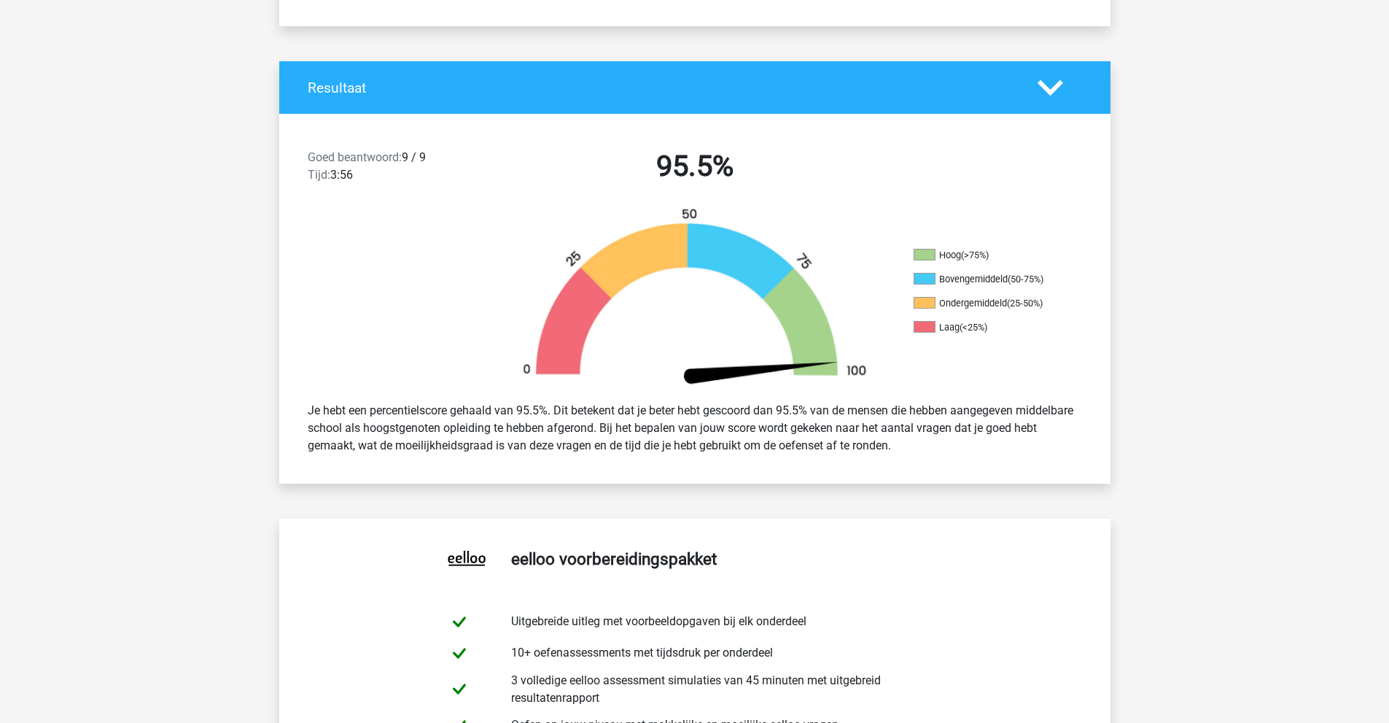
scroll to position [292, 0]
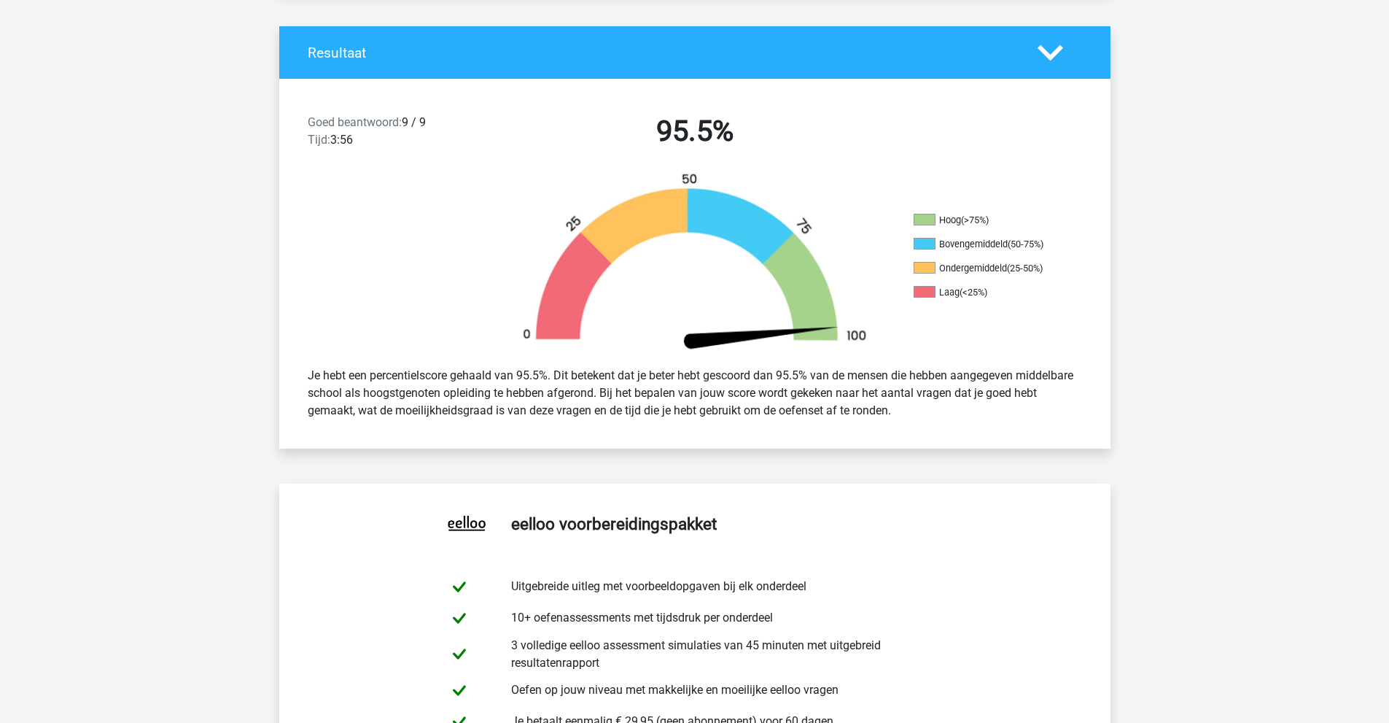
click at [1054, 51] on polygon at bounding box center [1051, 52] width 26 height 16
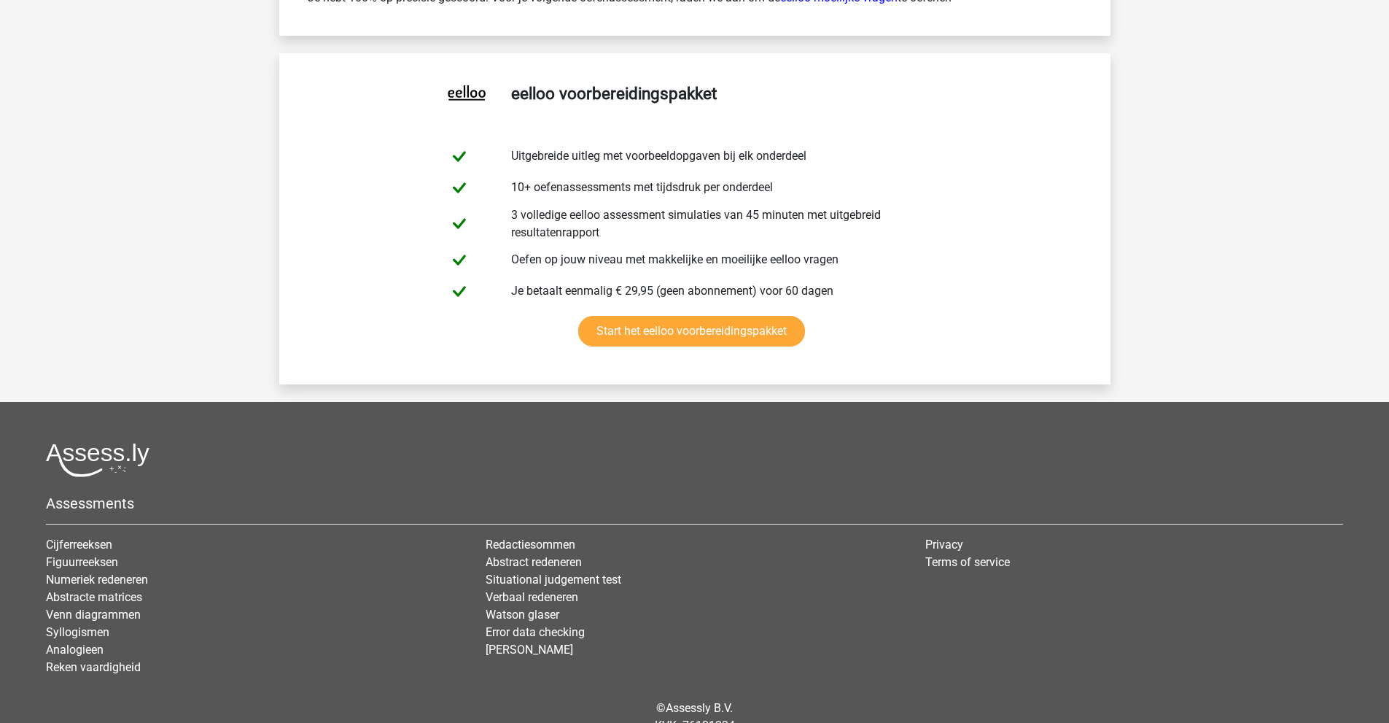
scroll to position [2535, 0]
